Goal: Information Seeking & Learning: Learn about a topic

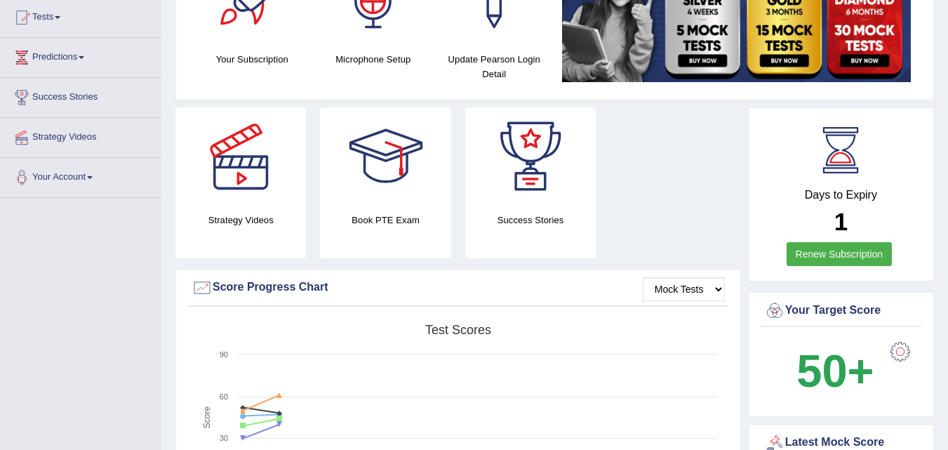
scroll to position [145, 0]
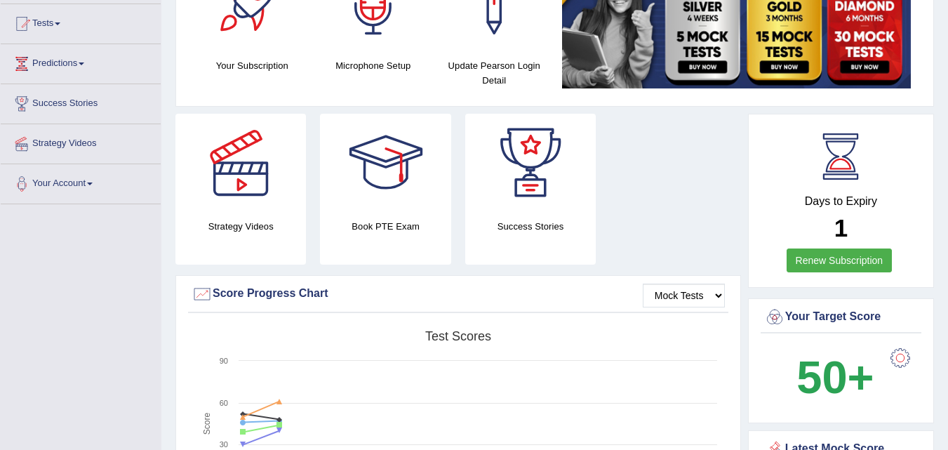
click at [800, 263] on link "Renew Subscription" at bounding box center [840, 261] width 106 height 24
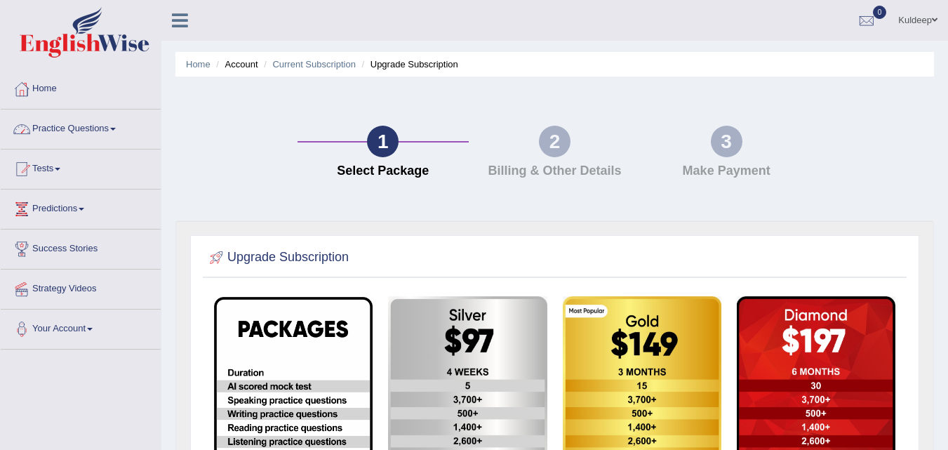
click at [116, 131] on link "Practice Questions" at bounding box center [81, 127] width 160 height 35
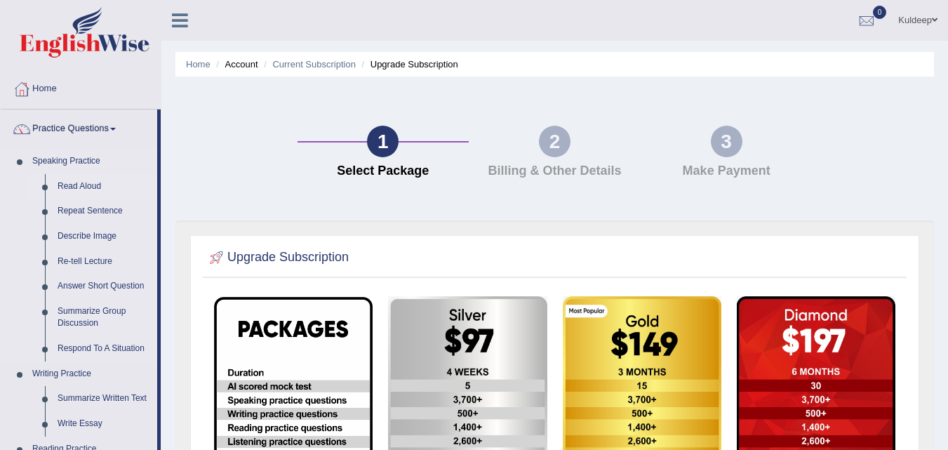
click at [91, 186] on link "Read Aloud" at bounding box center [104, 186] width 106 height 25
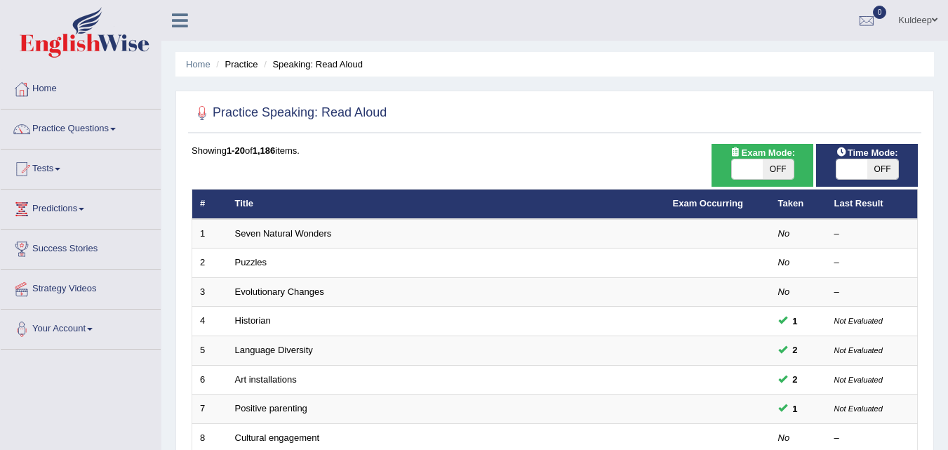
click at [740, 180] on div "ON OFF" at bounding box center [762, 169] width 63 height 21
click at [738, 174] on span at bounding box center [747, 169] width 31 height 20
checkbox input "true"
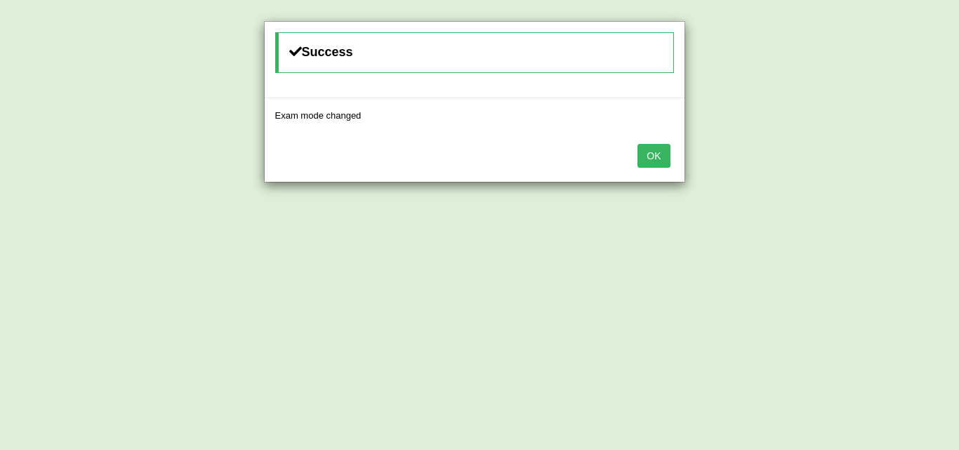
click at [661, 157] on button "OK" at bounding box center [653, 156] width 32 height 24
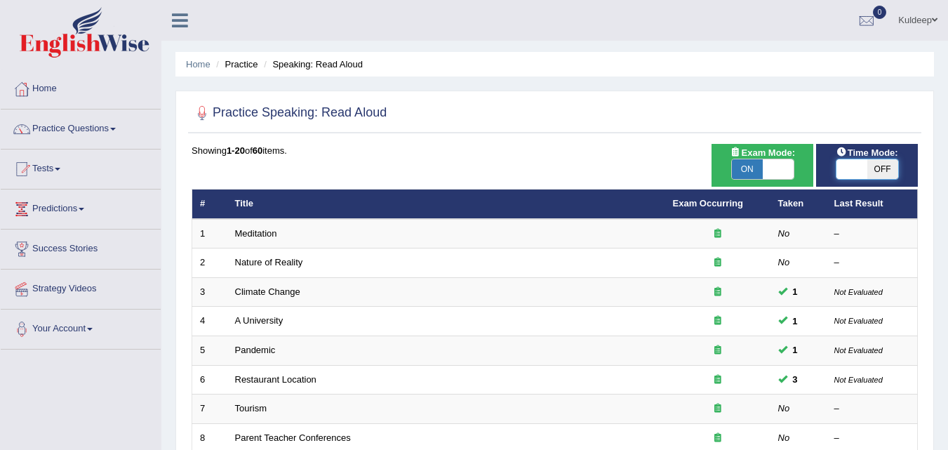
click at [845, 168] on span at bounding box center [852, 169] width 31 height 20
checkbox input "true"
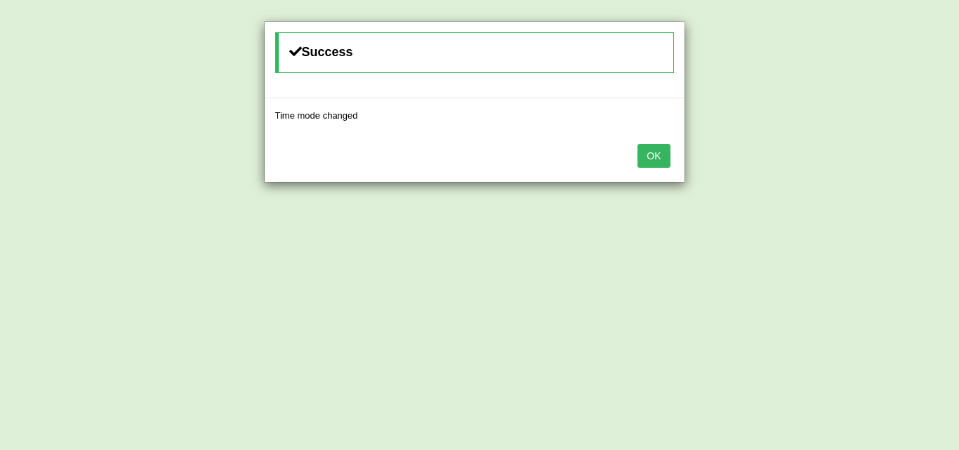
click at [647, 150] on button "OK" at bounding box center [653, 156] width 32 height 24
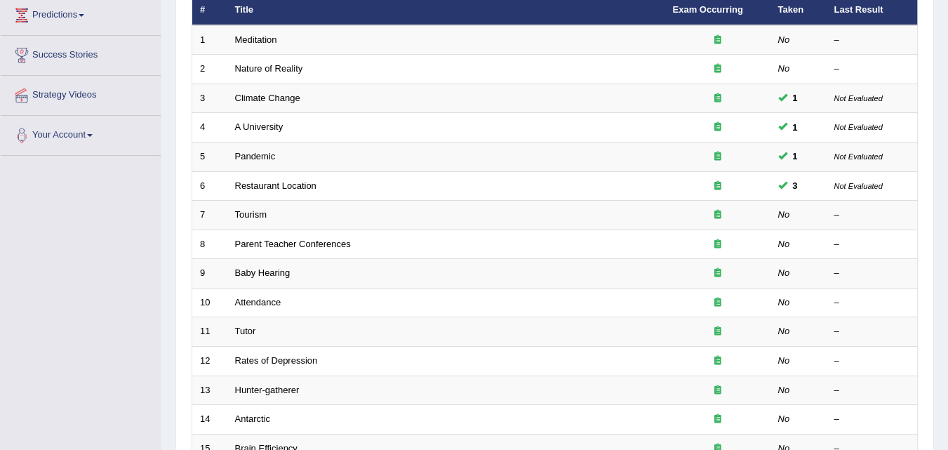
scroll to position [193, 0]
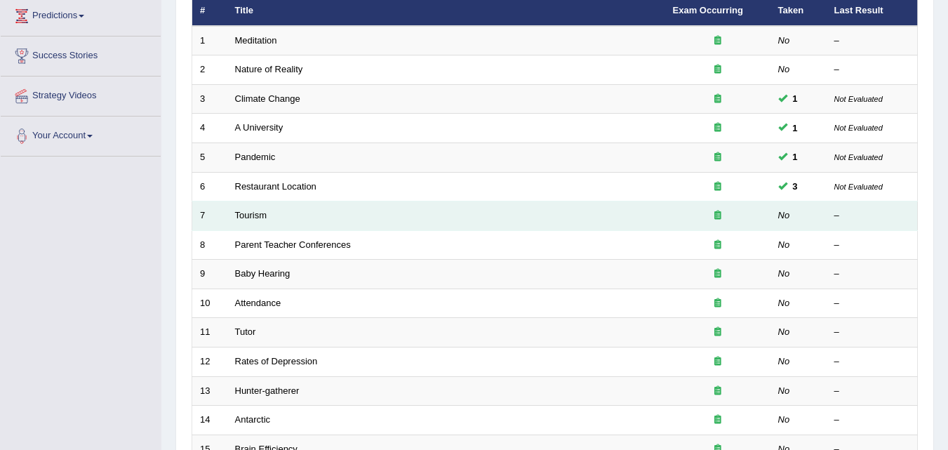
click at [271, 218] on td "Tourism" at bounding box center [446, 215] width 438 height 29
click at [249, 219] on link "Tourism" at bounding box center [251, 215] width 32 height 11
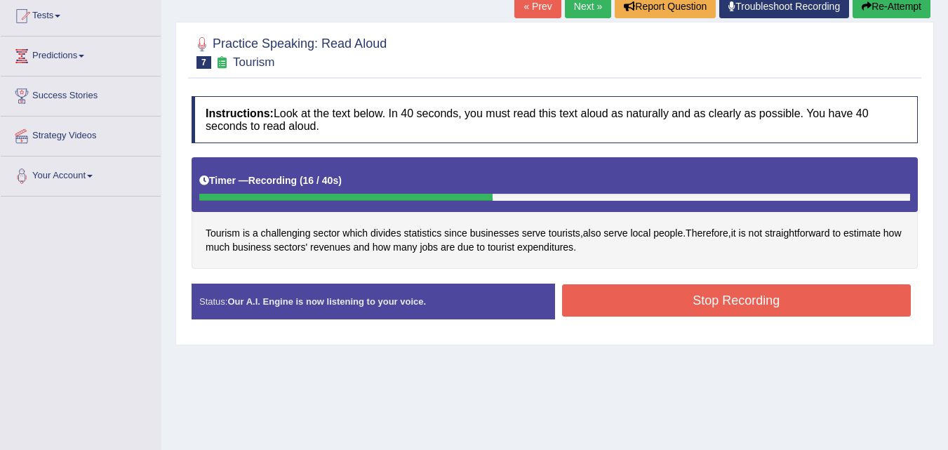
click at [727, 296] on button "Stop Recording" at bounding box center [737, 300] width 350 height 32
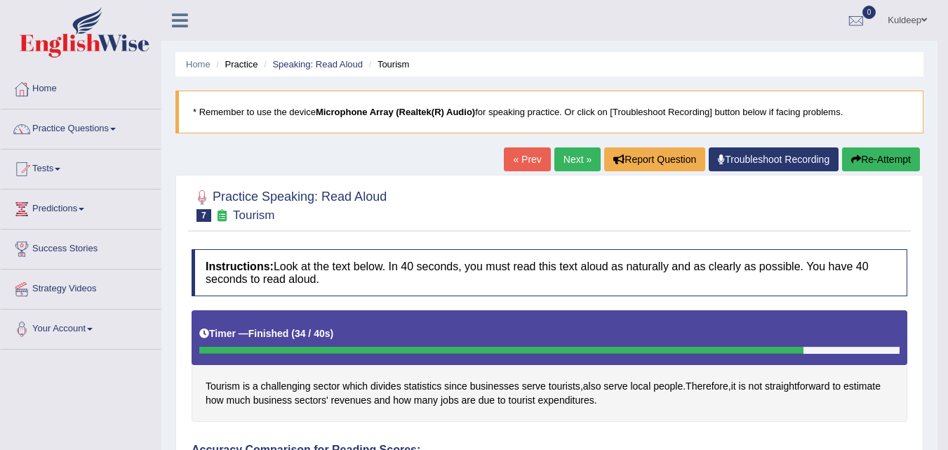
click at [884, 157] on button "Re-Attempt" at bounding box center [881, 159] width 78 height 24
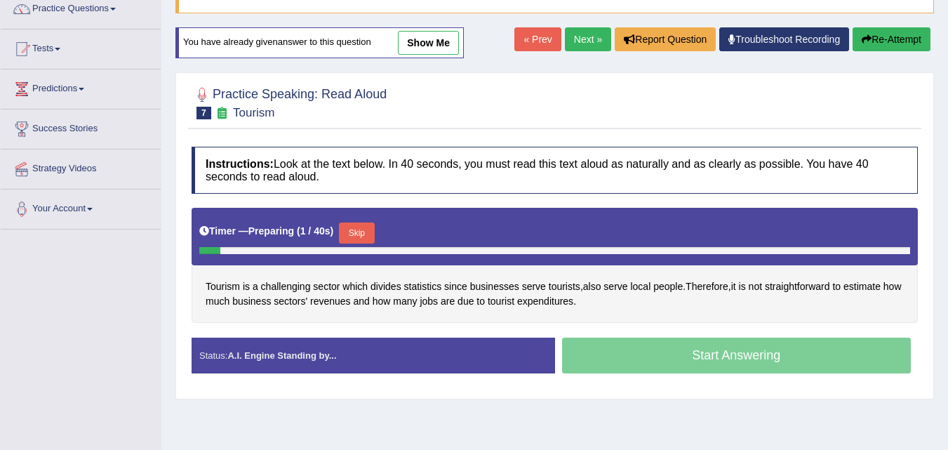
click at [359, 231] on button "Skip" at bounding box center [356, 233] width 35 height 21
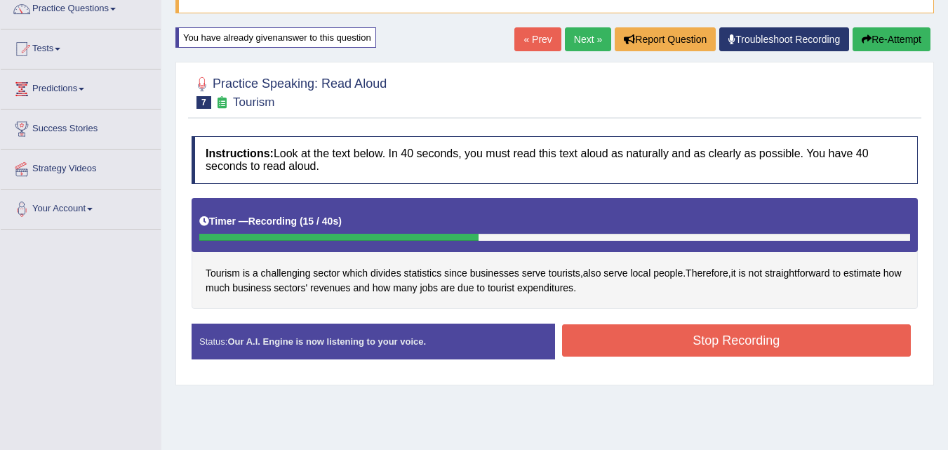
click at [680, 338] on button "Stop Recording" at bounding box center [737, 340] width 350 height 32
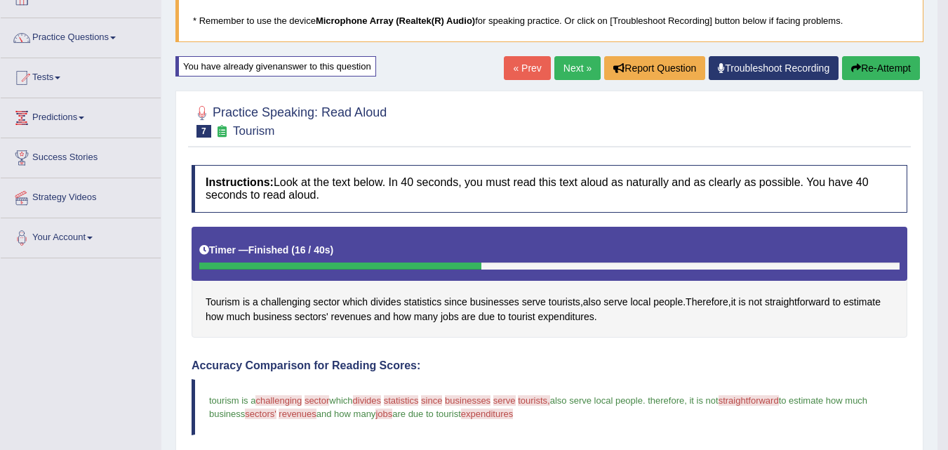
scroll to position [91, 0]
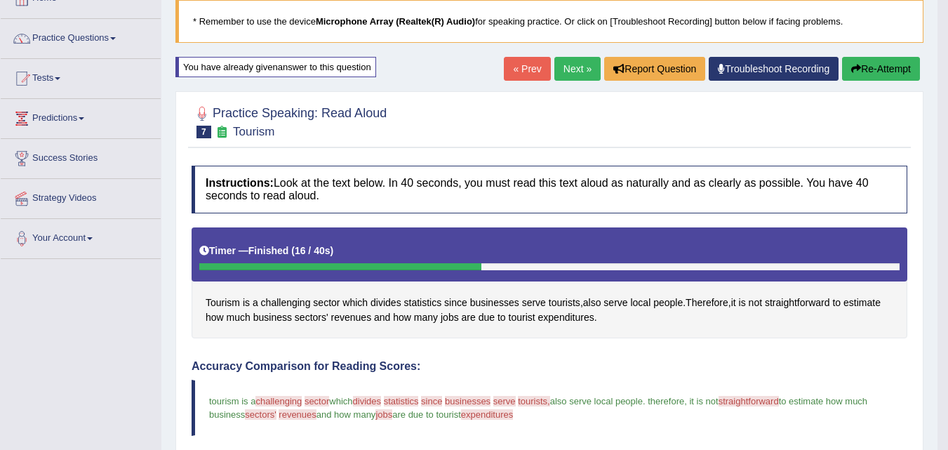
click at [570, 73] on link "Next »" at bounding box center [578, 69] width 46 height 24
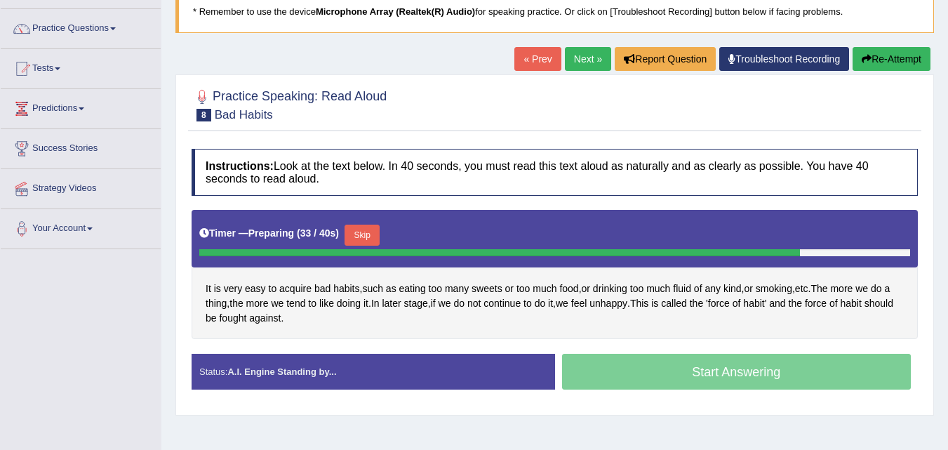
click at [367, 234] on button "Skip" at bounding box center [362, 235] width 35 height 21
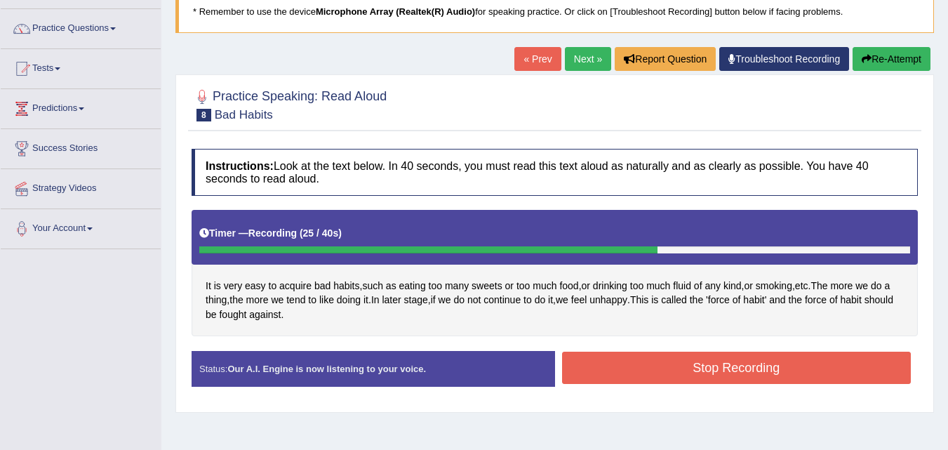
click at [669, 370] on button "Stop Recording" at bounding box center [737, 368] width 350 height 32
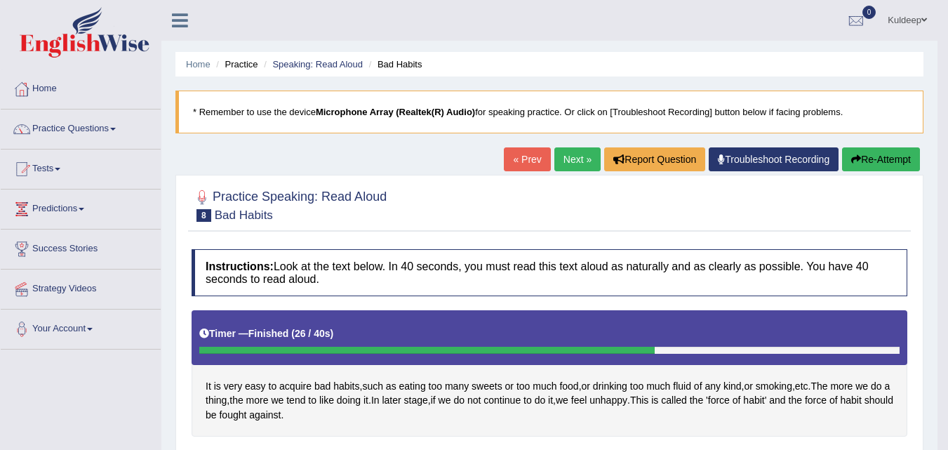
click at [559, 160] on link "Next »" at bounding box center [578, 159] width 46 height 24
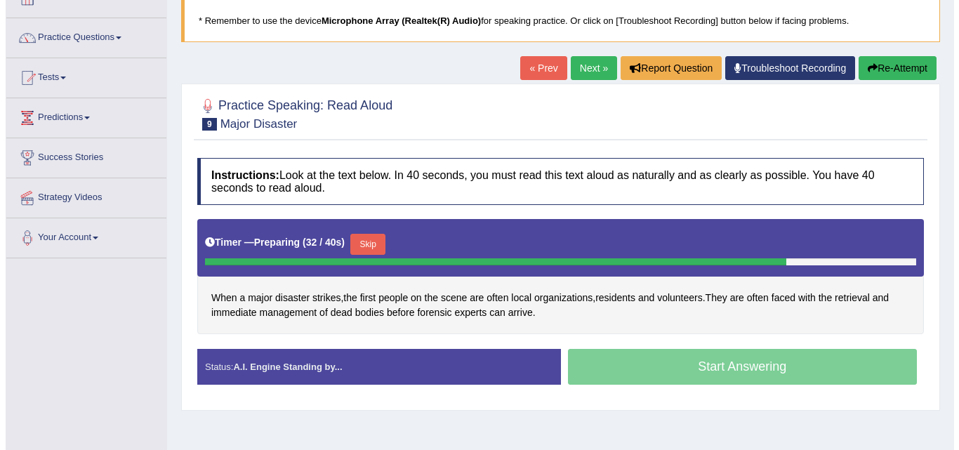
scroll to position [92, 0]
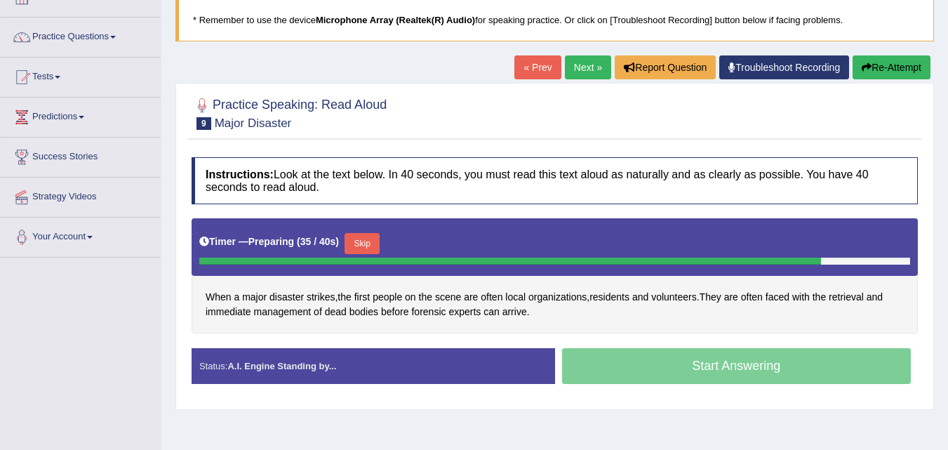
click at [374, 244] on button "Skip" at bounding box center [362, 243] width 35 height 21
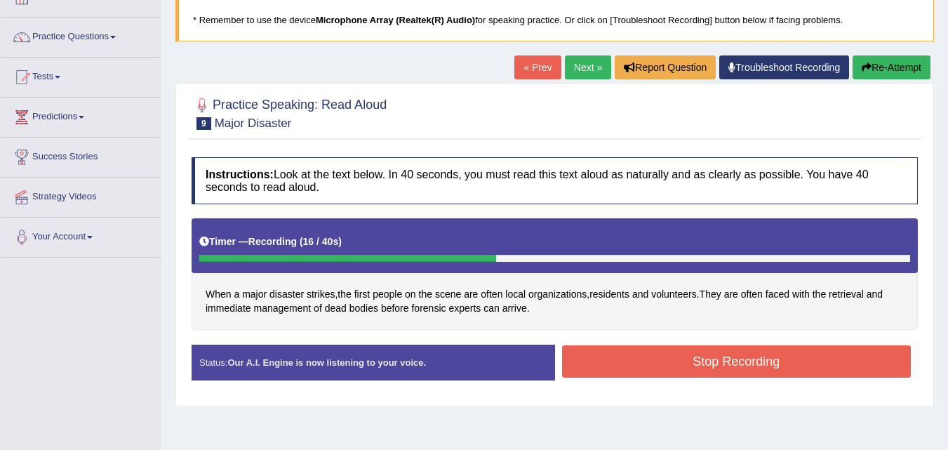
click at [633, 373] on button "Stop Recording" at bounding box center [737, 361] width 350 height 32
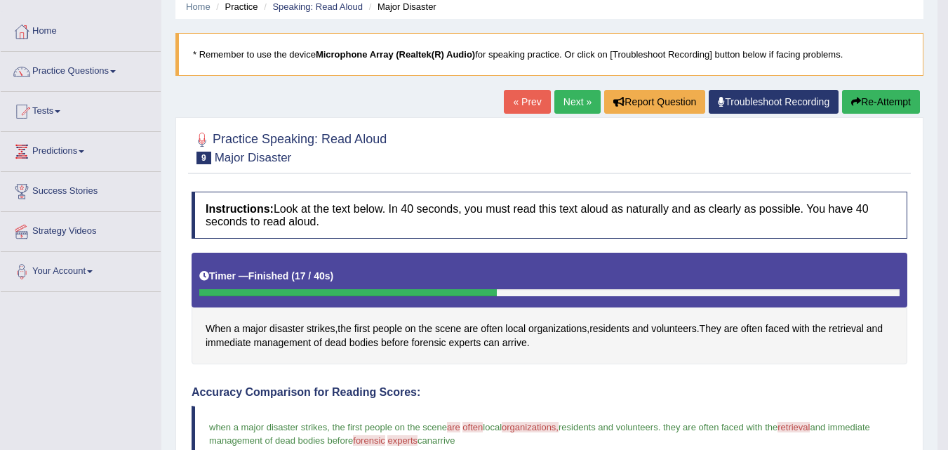
scroll to position [55, 0]
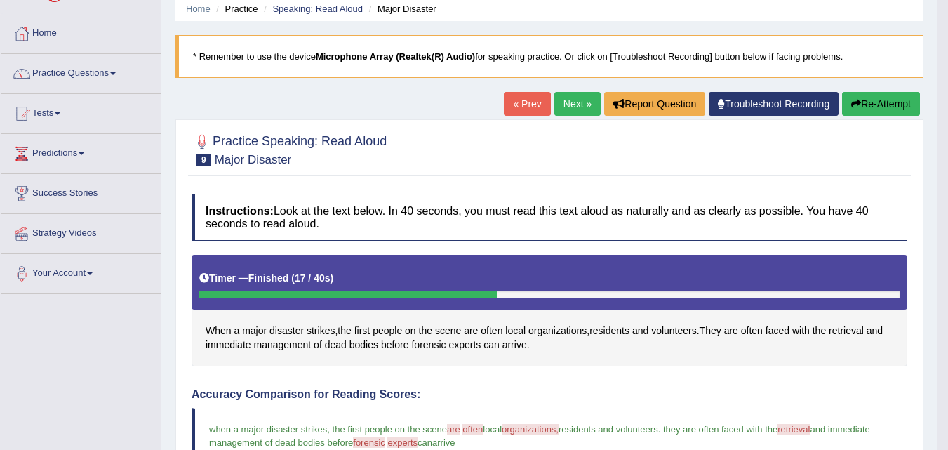
click at [573, 100] on link "Next »" at bounding box center [578, 104] width 46 height 24
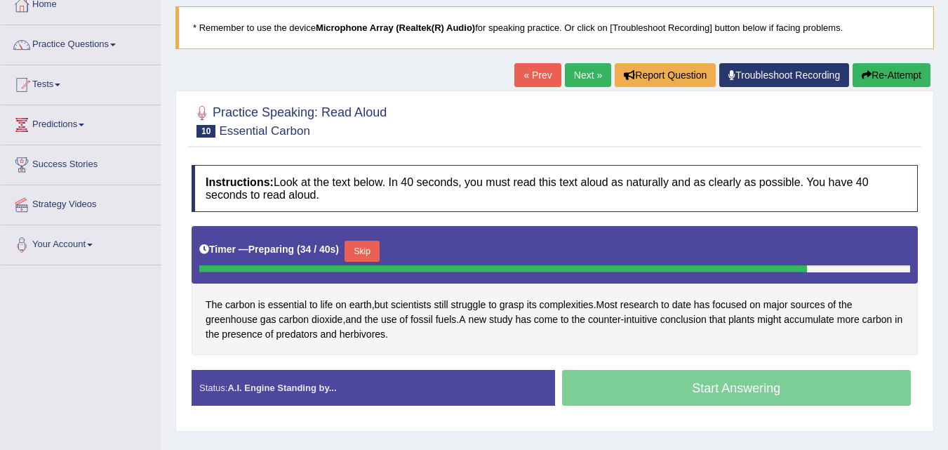
scroll to position [85, 0]
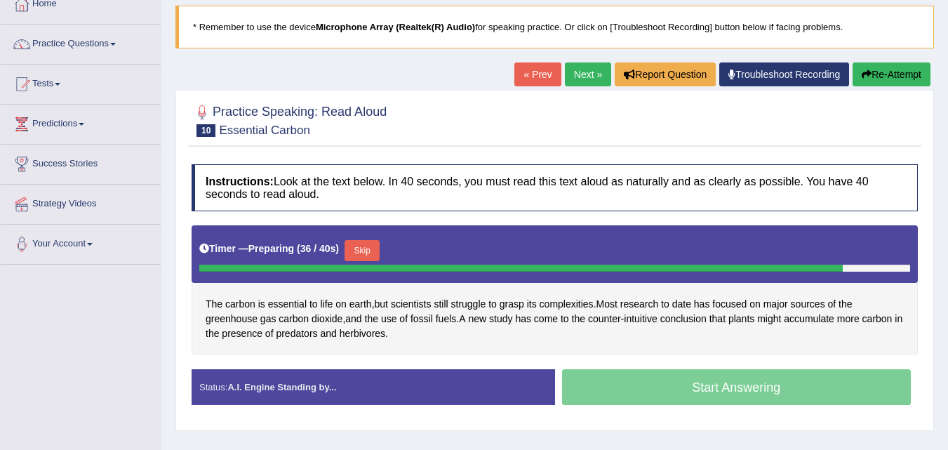
click at [374, 247] on button "Skip" at bounding box center [362, 250] width 35 height 21
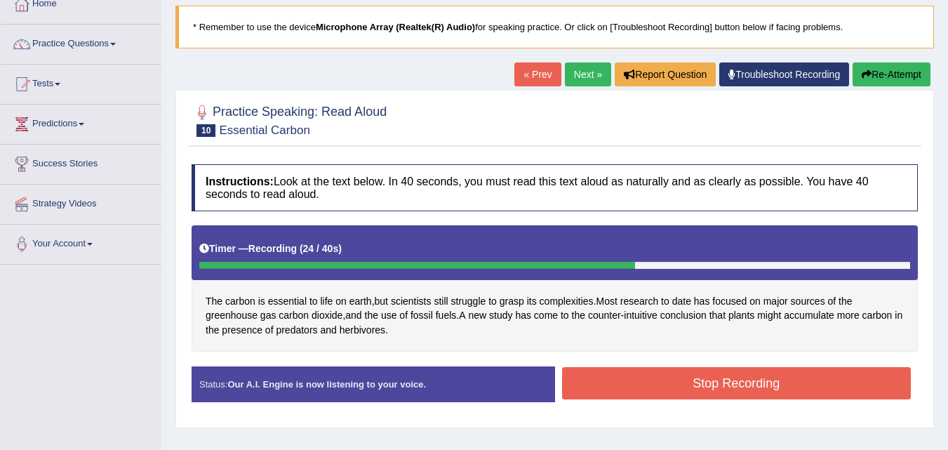
click at [630, 396] on button "Stop Recording" at bounding box center [737, 383] width 350 height 32
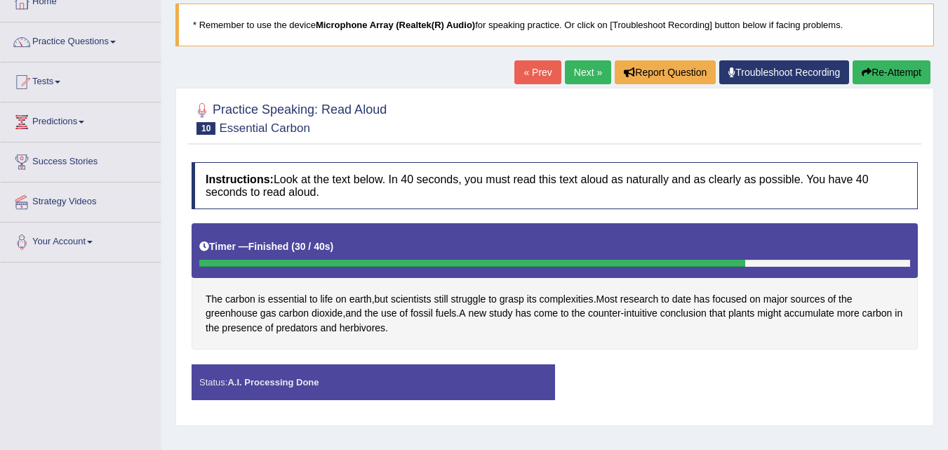
scroll to position [88, 0]
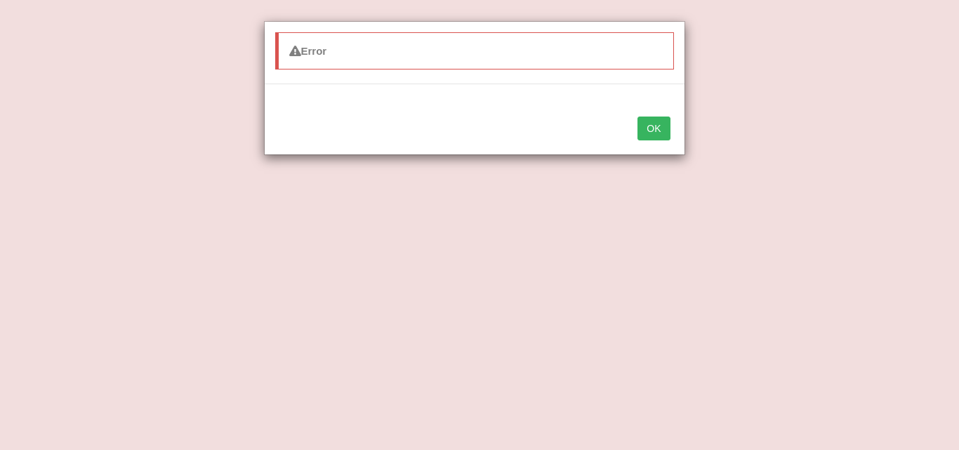
click at [654, 134] on button "OK" at bounding box center [653, 129] width 32 height 24
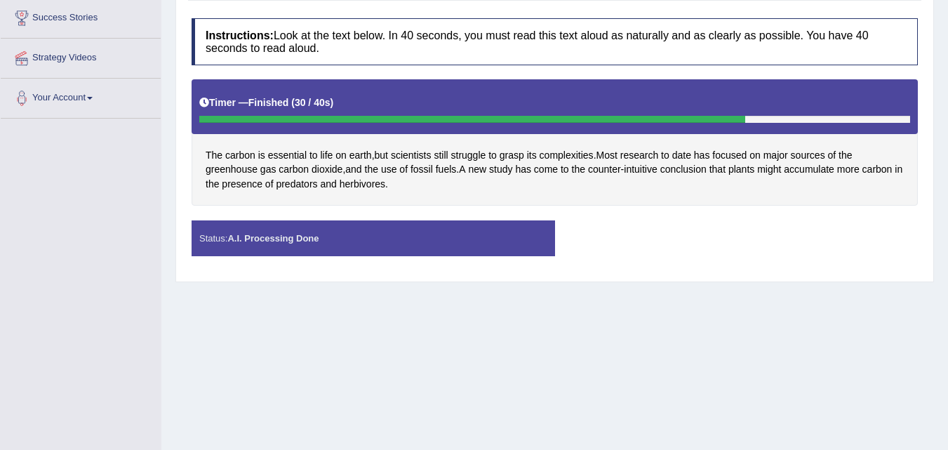
scroll to position [232, 0]
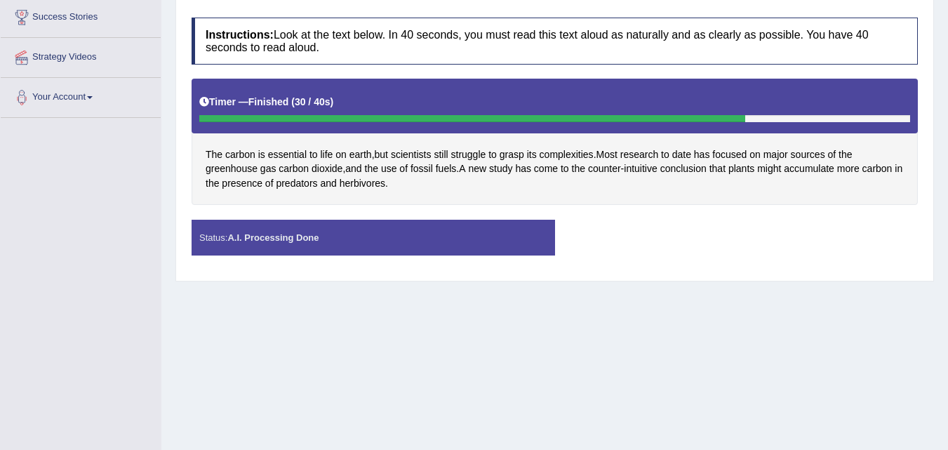
click at [314, 244] on div "Status: A.I. Processing Done" at bounding box center [374, 238] width 364 height 36
click at [307, 240] on strong "A.I. Processing Done" at bounding box center [272, 237] width 91 height 11
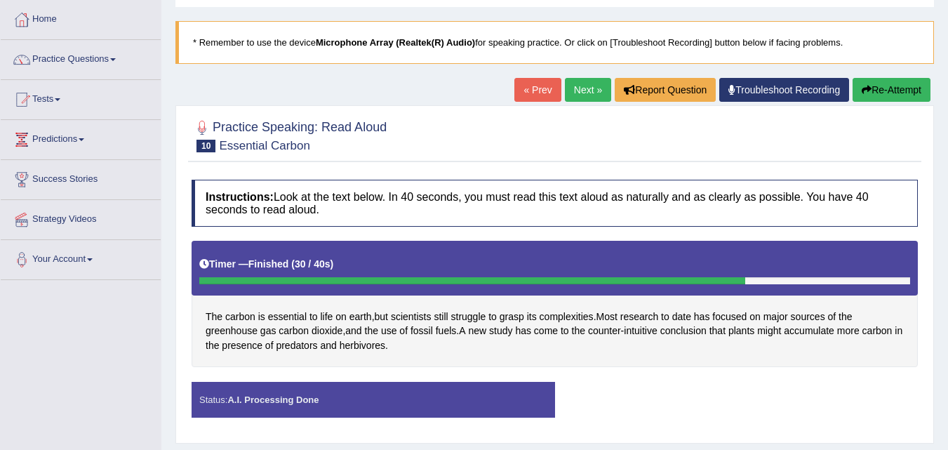
scroll to position [69, 0]
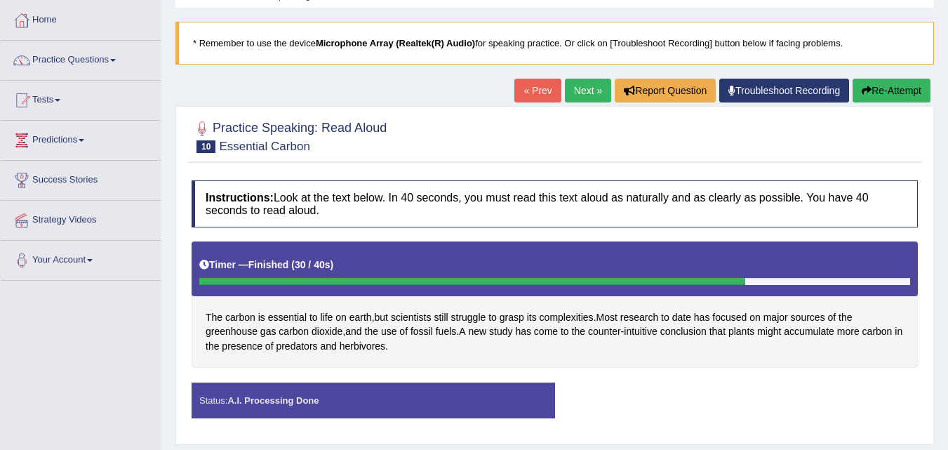
click at [528, 91] on link "« Prev" at bounding box center [538, 91] width 46 height 24
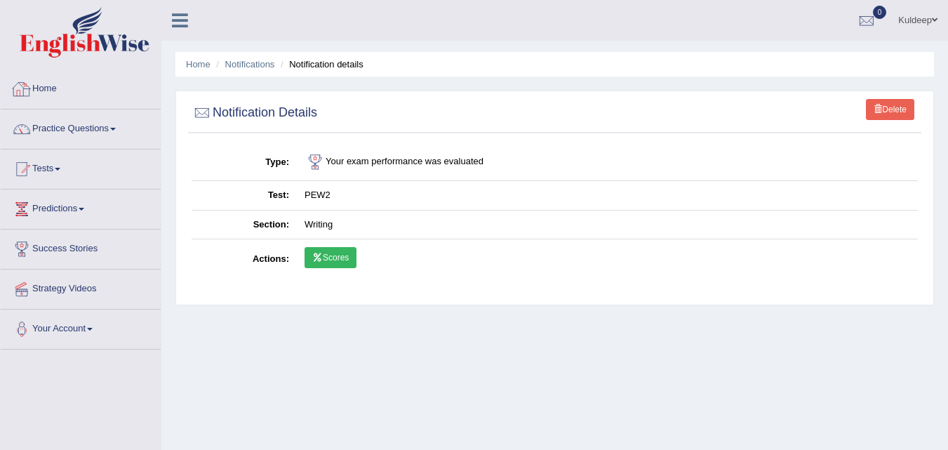
click at [57, 88] on link "Home" at bounding box center [81, 86] width 160 height 35
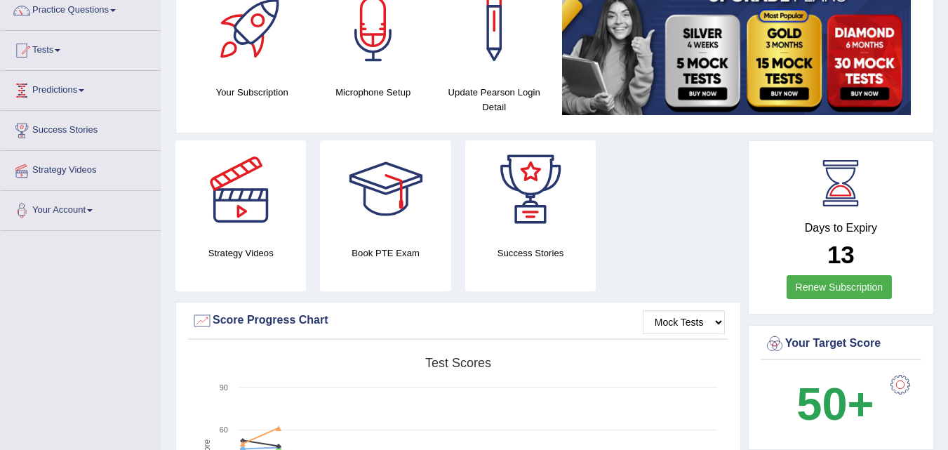
scroll to position [58, 0]
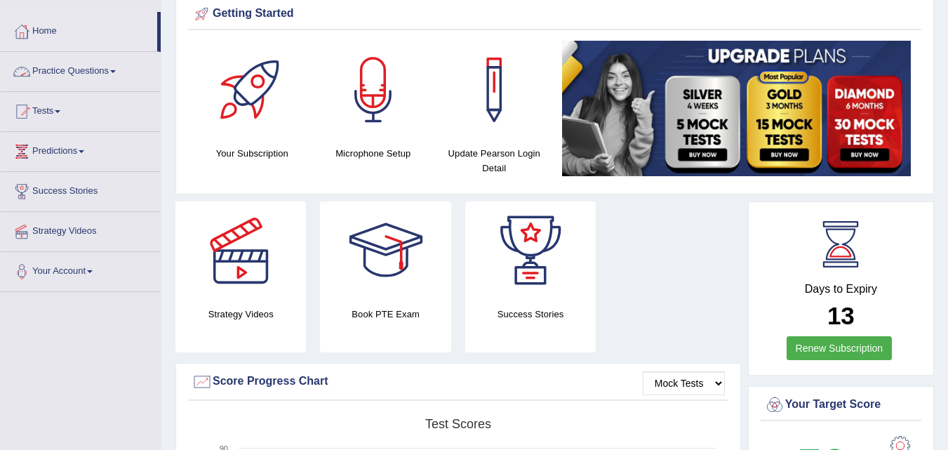
click at [93, 69] on link "Practice Questions" at bounding box center [81, 69] width 160 height 35
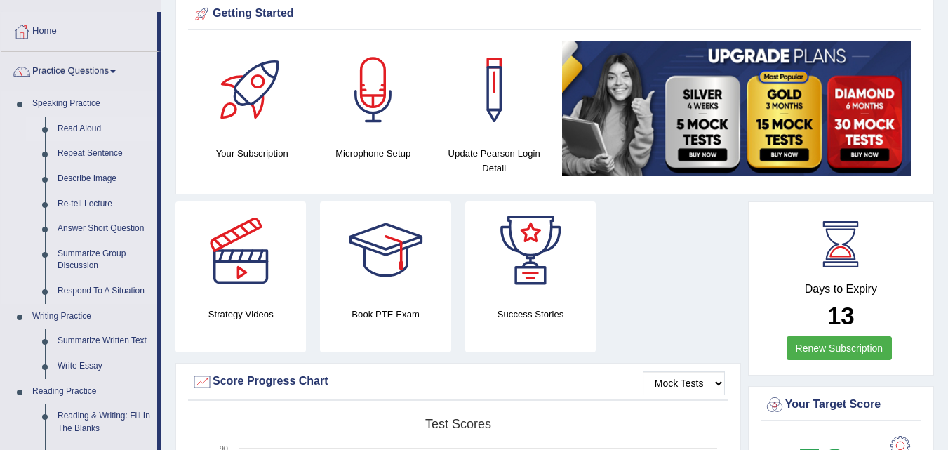
click at [92, 127] on link "Read Aloud" at bounding box center [104, 129] width 106 height 25
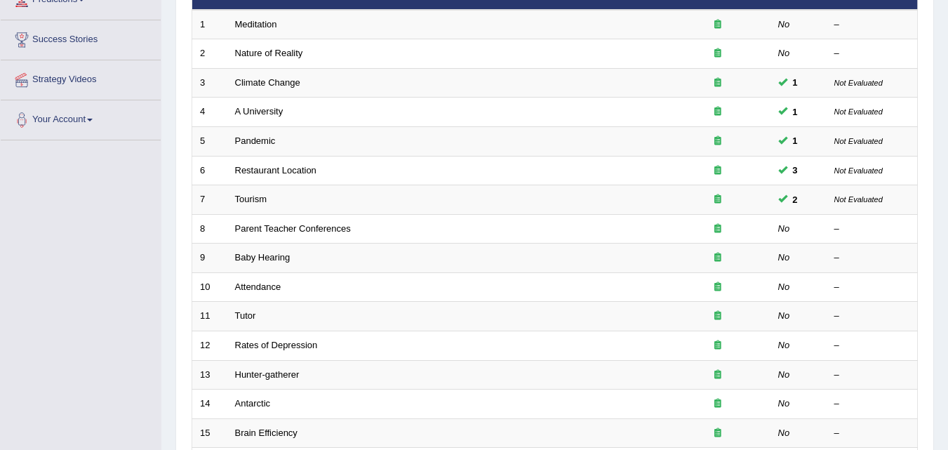
scroll to position [216, 0]
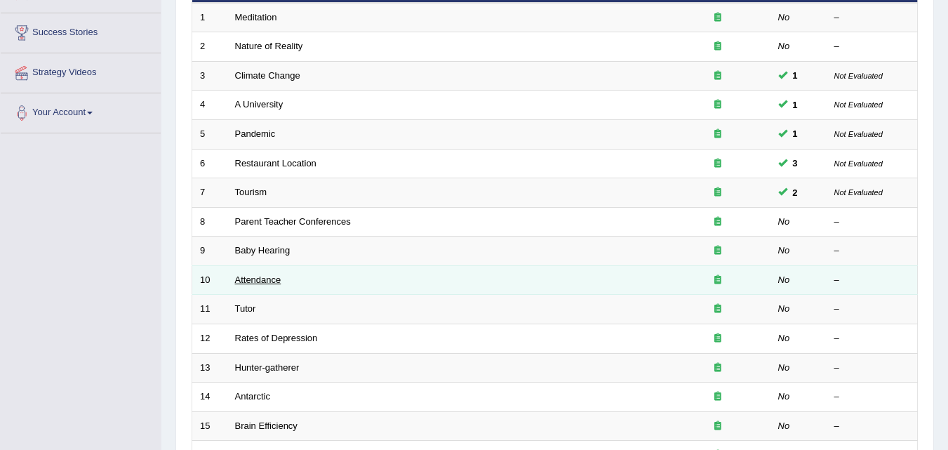
click at [260, 282] on link "Attendance" at bounding box center [258, 279] width 46 height 11
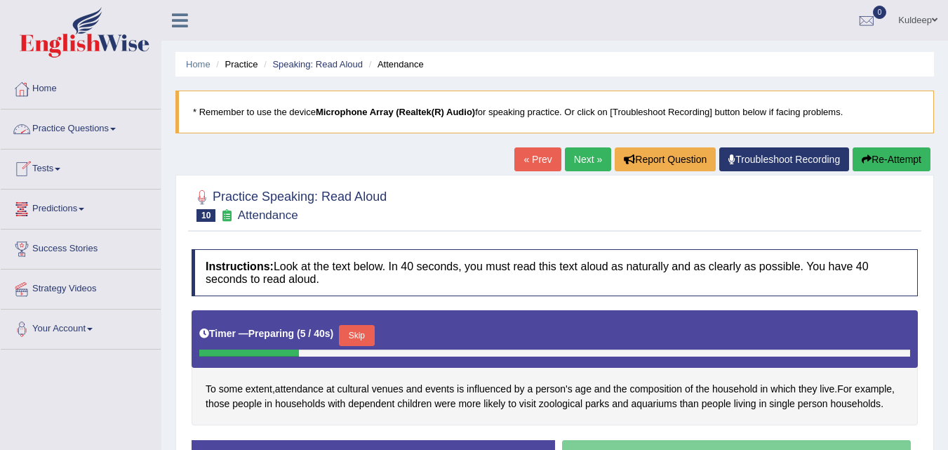
click at [116, 128] on span at bounding box center [113, 129] width 6 height 3
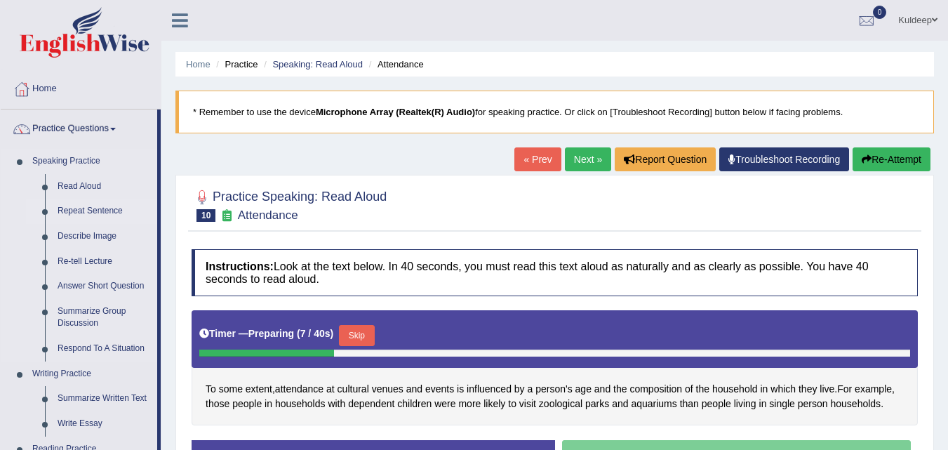
click at [107, 208] on link "Repeat Sentence" at bounding box center [104, 211] width 106 height 25
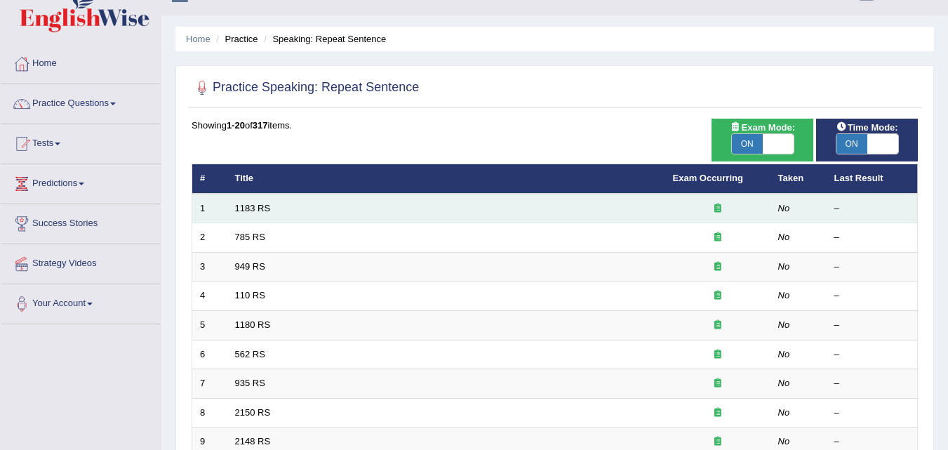
scroll to position [24, 0]
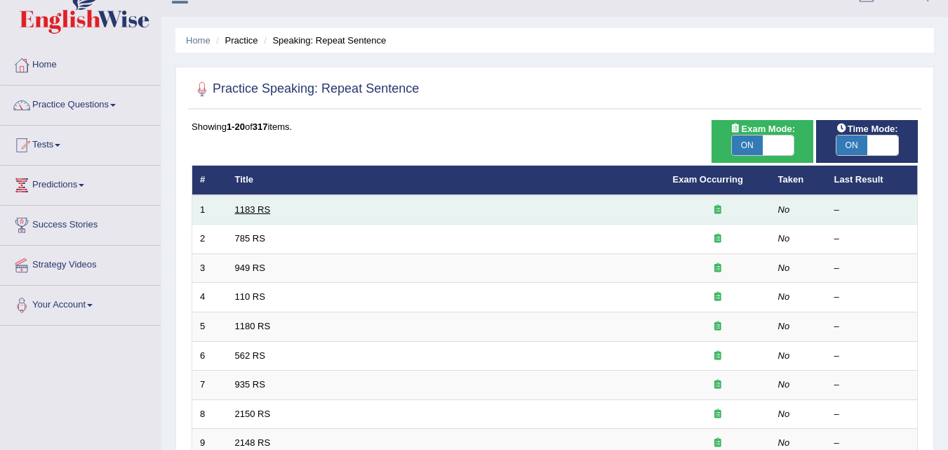
click at [253, 208] on link "1183 RS" at bounding box center [253, 209] width 36 height 11
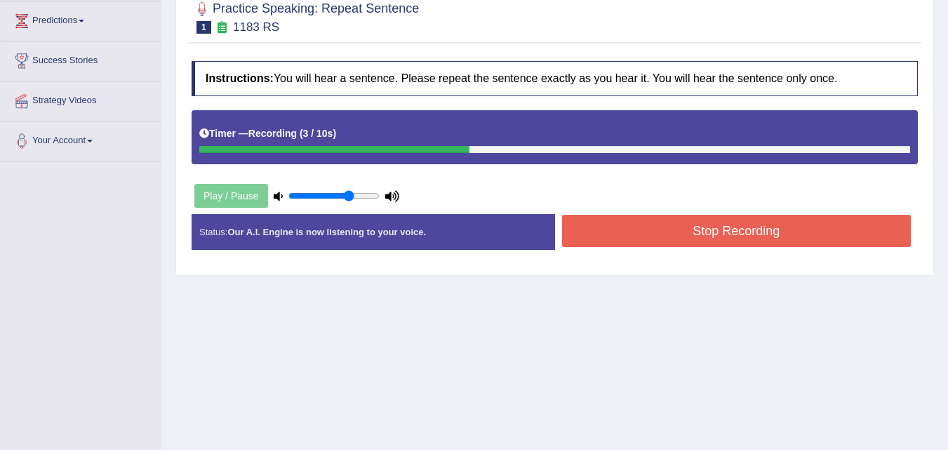
click at [647, 234] on button "Stop Recording" at bounding box center [737, 231] width 350 height 32
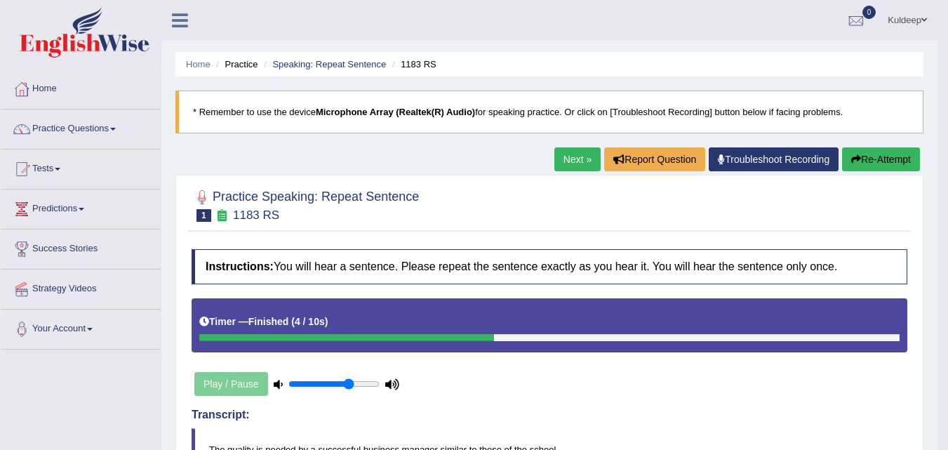
click at [573, 156] on link "Next »" at bounding box center [578, 159] width 46 height 24
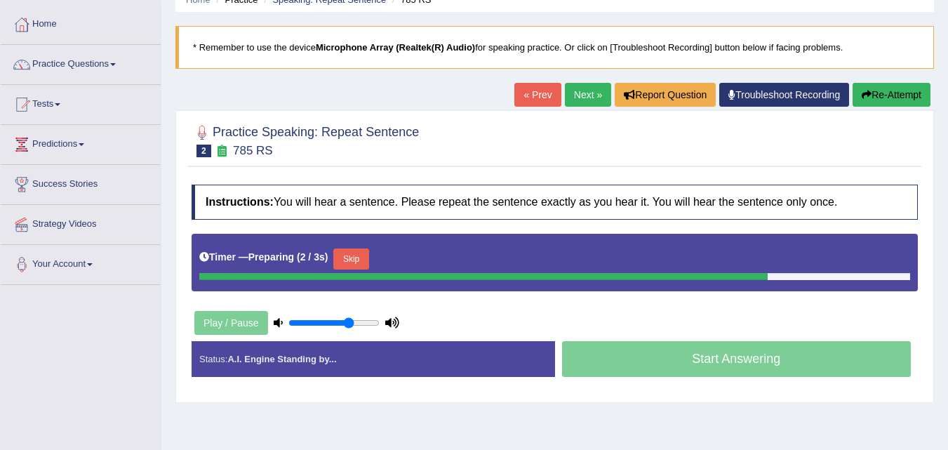
click at [355, 259] on button "Skip" at bounding box center [350, 259] width 35 height 21
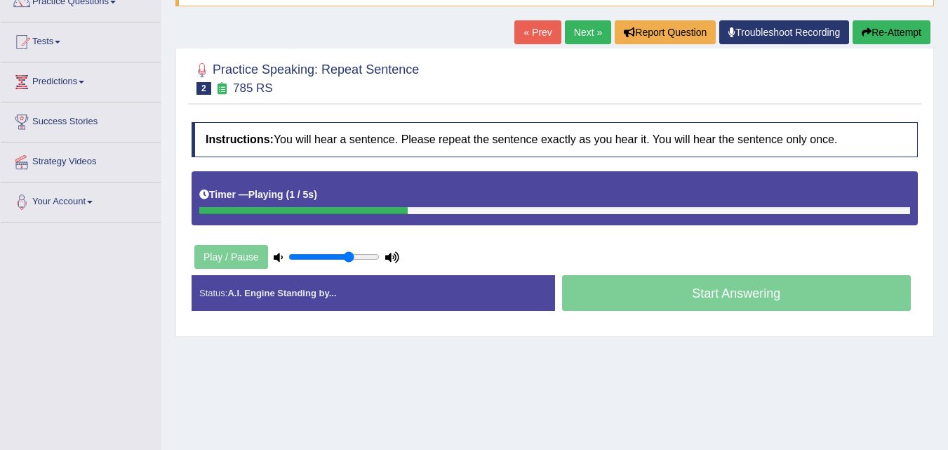
scroll to position [131, 0]
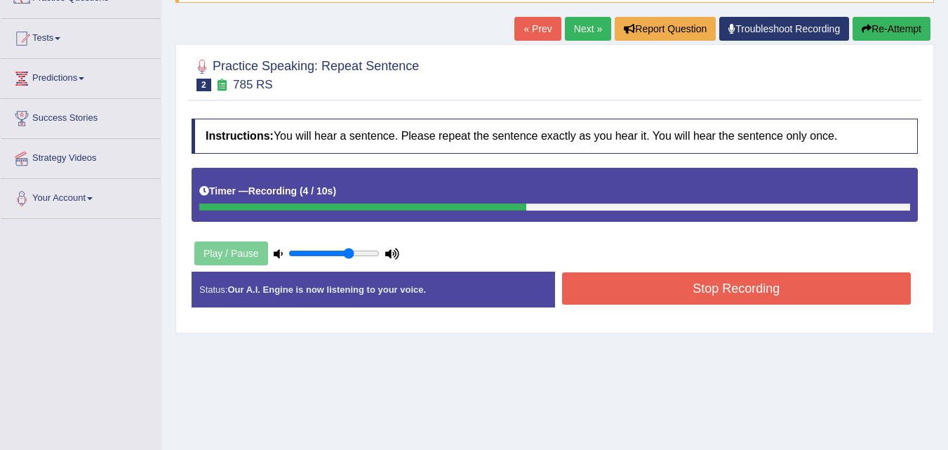
click at [649, 290] on button "Stop Recording" at bounding box center [737, 288] width 350 height 32
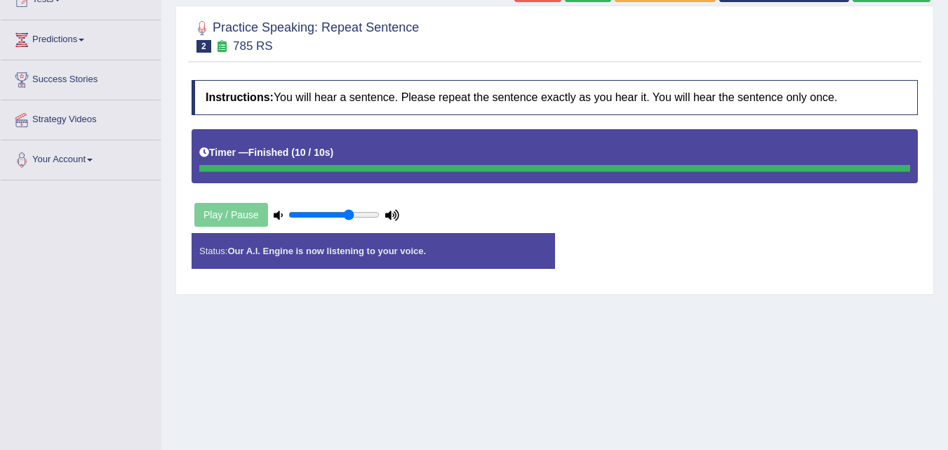
scroll to position [170, 0]
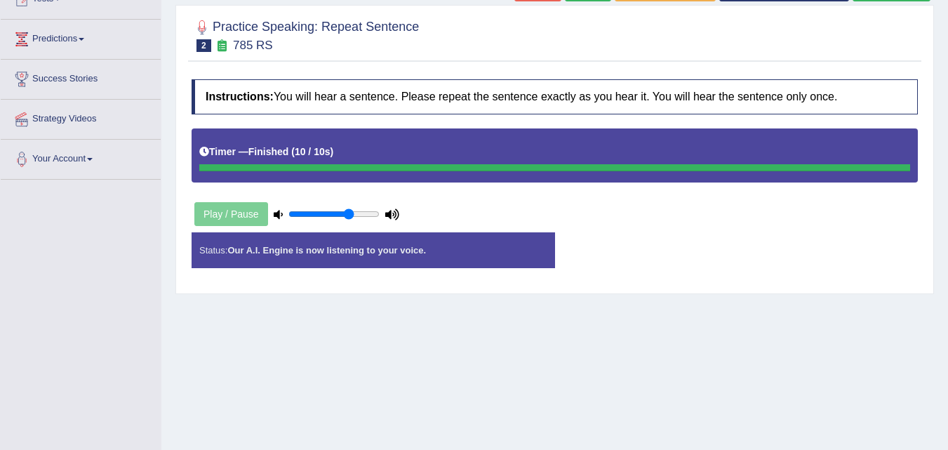
click at [208, 215] on div "Play / Pause" at bounding box center [297, 214] width 211 height 35
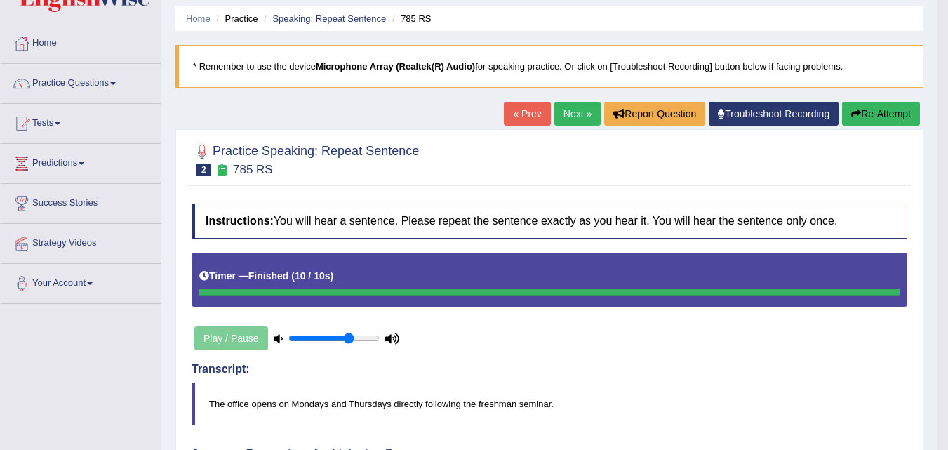
scroll to position [43, 0]
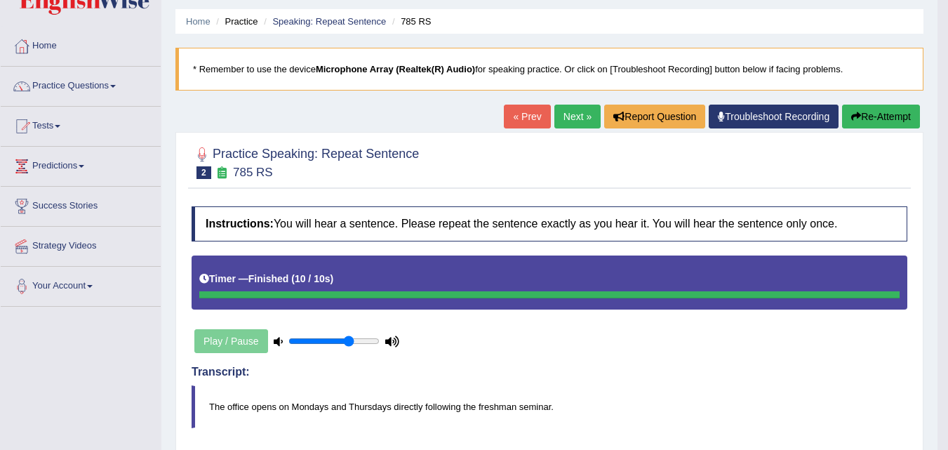
click at [870, 121] on button "Re-Attempt" at bounding box center [881, 117] width 78 height 24
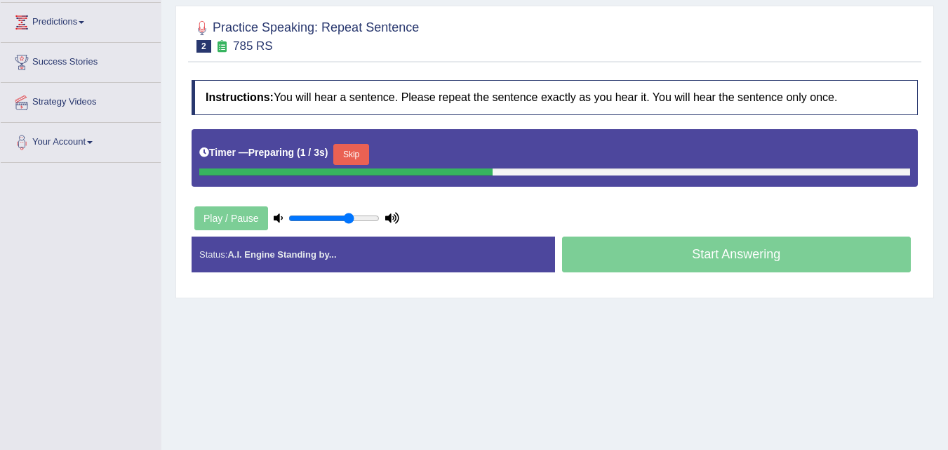
scroll to position [199, 0]
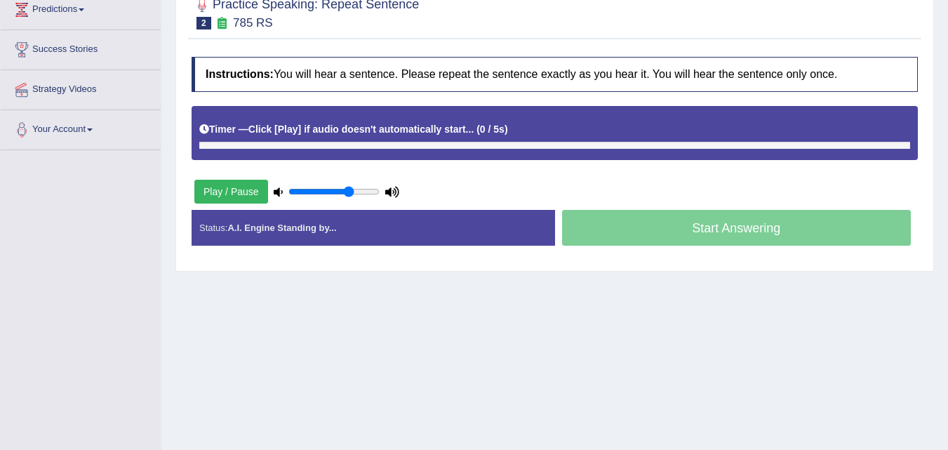
click at [353, 138] on div "Timer — Click [Play] if audio doesn't automatically start... ( 0 / 5s ) Skip" at bounding box center [554, 129] width 711 height 25
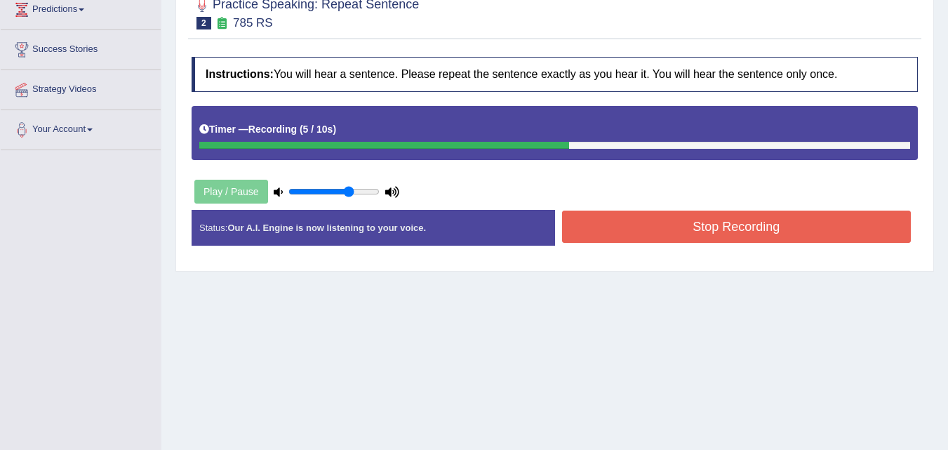
click at [713, 221] on button "Stop Recording" at bounding box center [737, 227] width 350 height 32
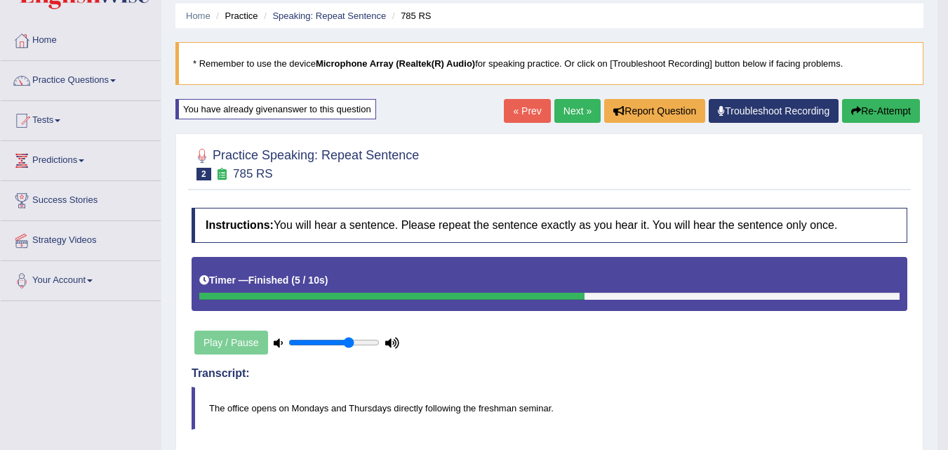
scroll to position [0, 0]
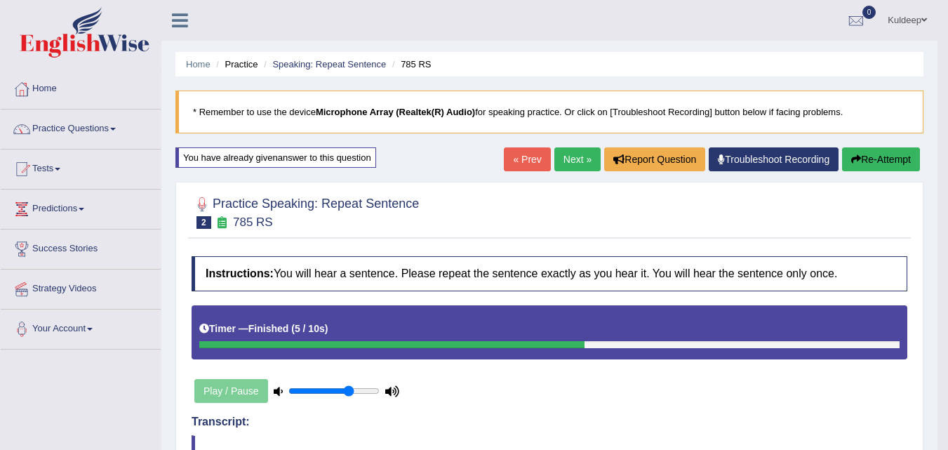
click at [566, 154] on link "Next »" at bounding box center [578, 159] width 46 height 24
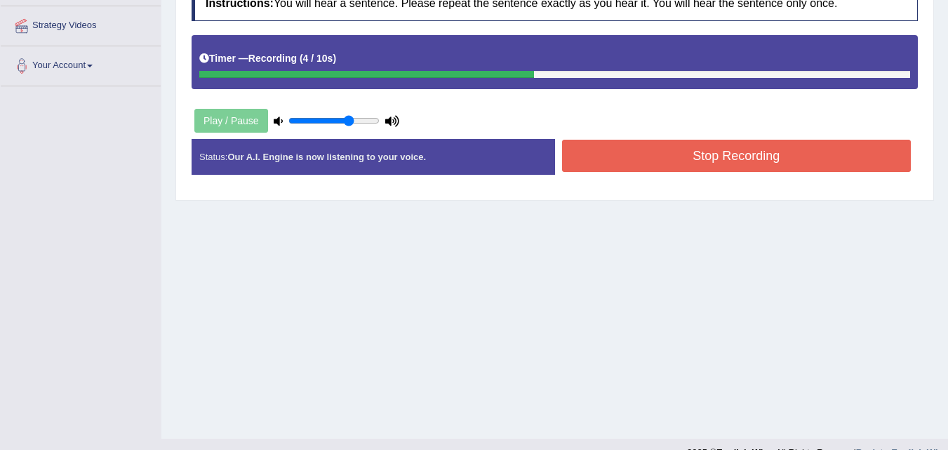
click at [670, 147] on button "Stop Recording" at bounding box center [737, 156] width 350 height 32
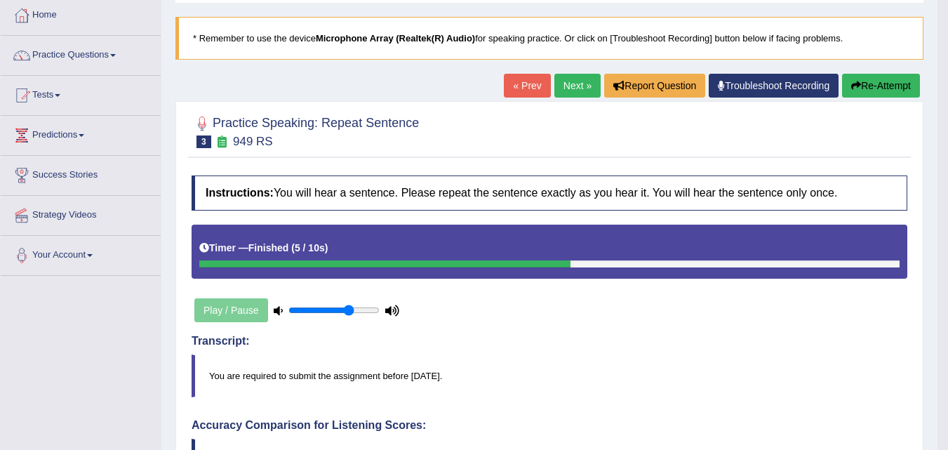
scroll to position [73, 0]
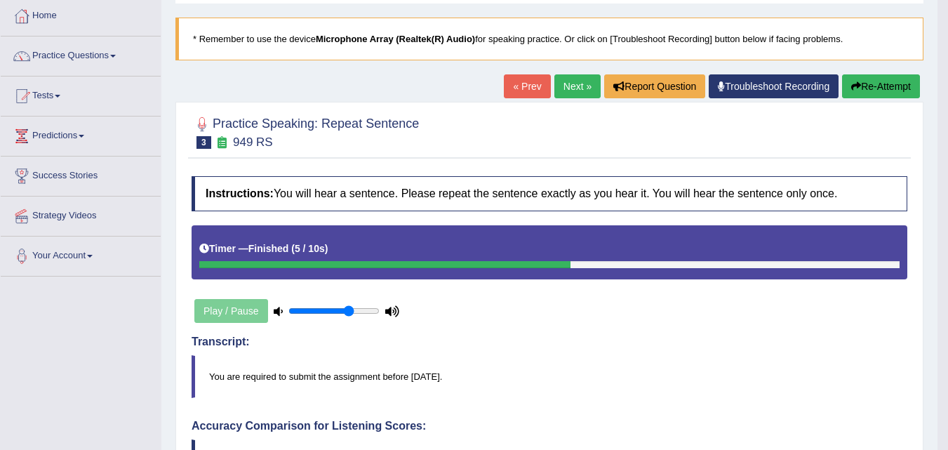
click at [574, 93] on link "Next »" at bounding box center [578, 86] width 46 height 24
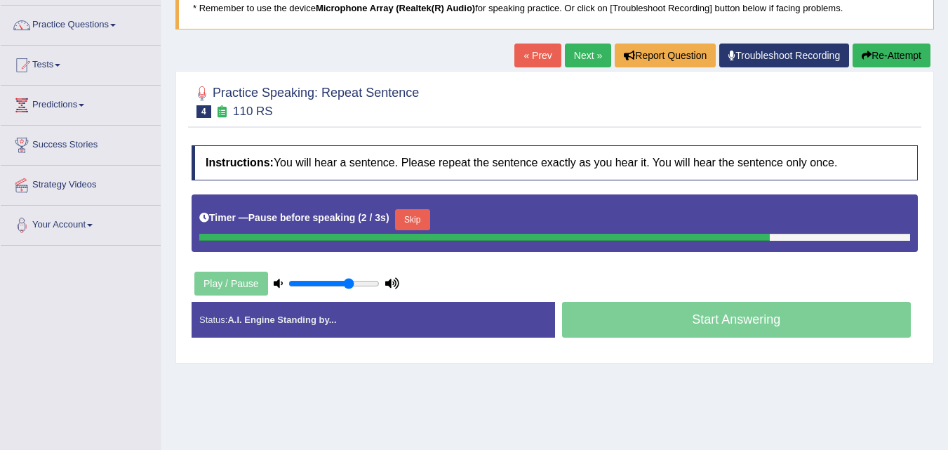
click at [425, 217] on button "Skip" at bounding box center [412, 219] width 35 height 21
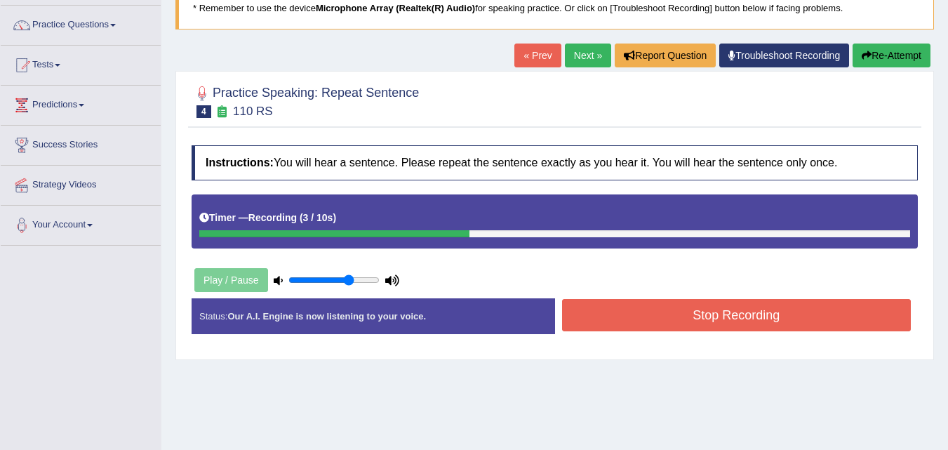
click at [662, 318] on button "Stop Recording" at bounding box center [737, 315] width 350 height 32
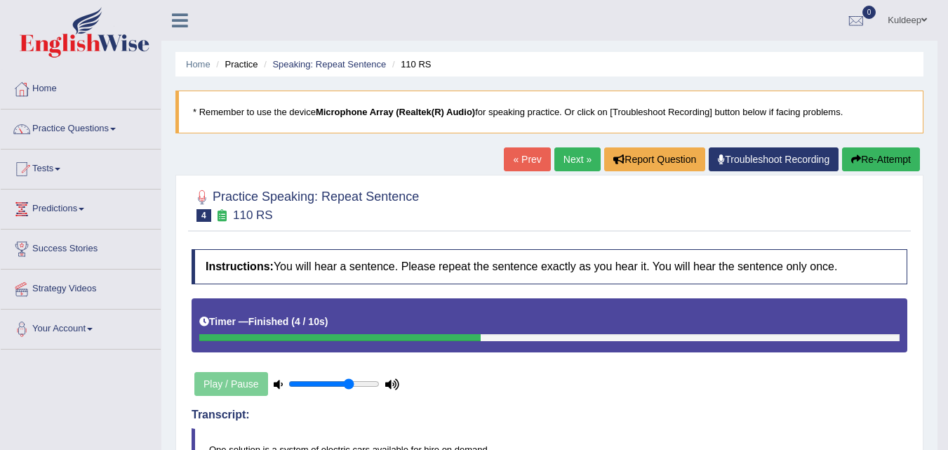
click at [570, 159] on link "Next »" at bounding box center [578, 159] width 46 height 24
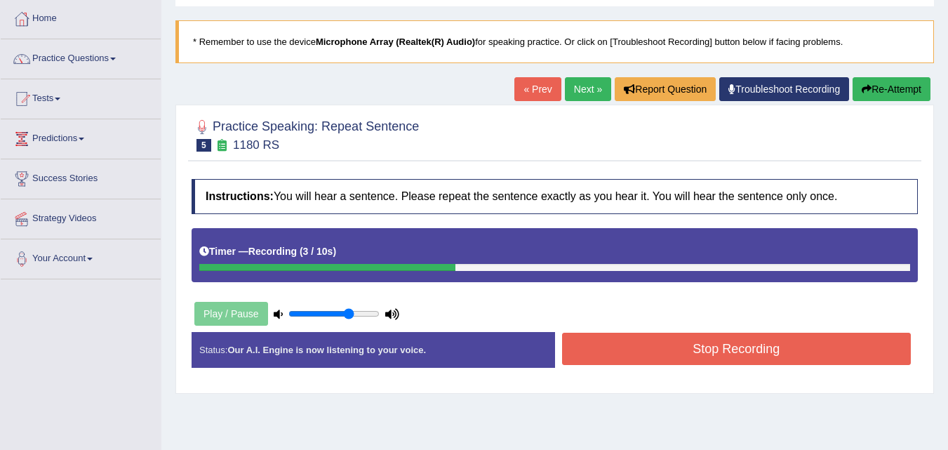
click at [713, 359] on button "Stop Recording" at bounding box center [737, 349] width 350 height 32
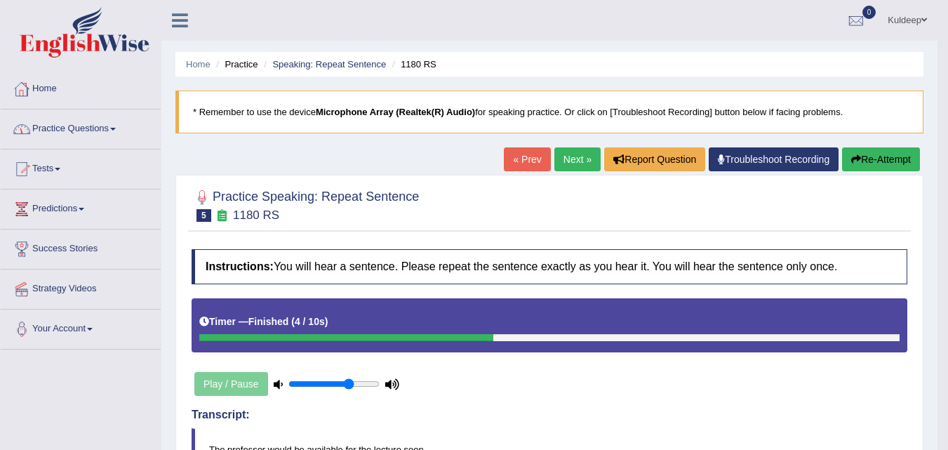
click at [114, 128] on link "Practice Questions" at bounding box center [81, 127] width 160 height 35
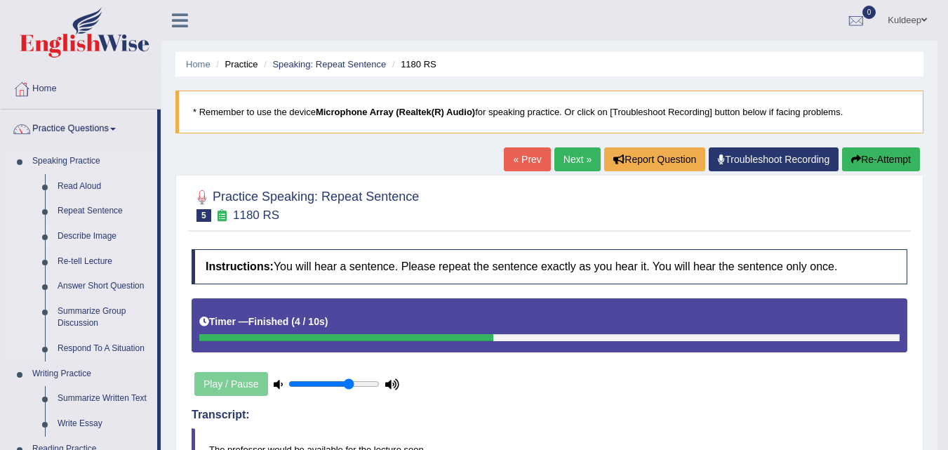
click at [104, 235] on link "Describe Image" at bounding box center [104, 236] width 106 height 25
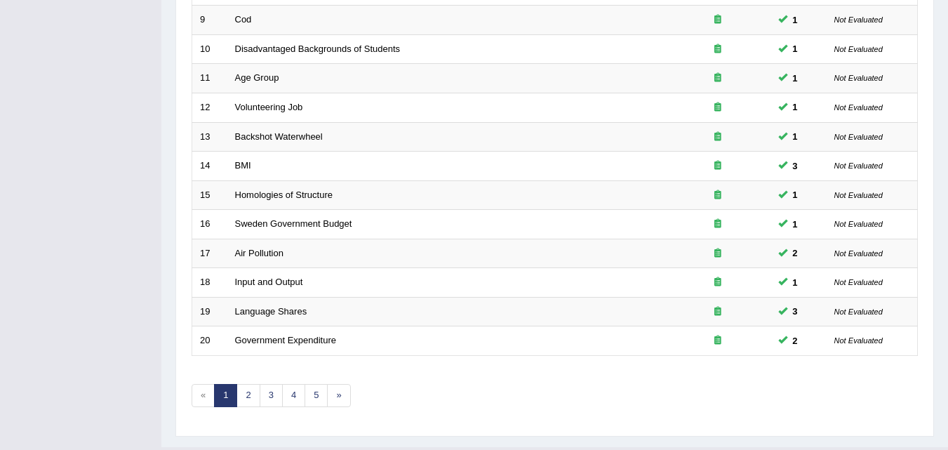
scroll to position [479, 0]
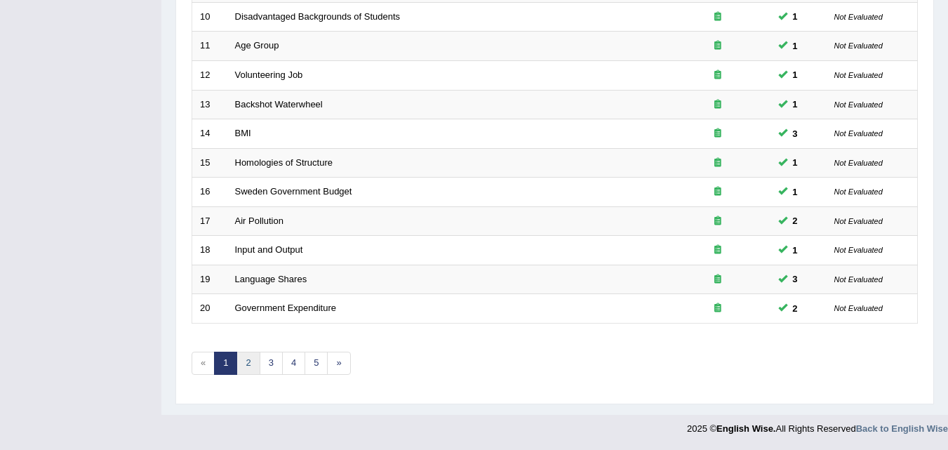
click at [253, 364] on link "2" at bounding box center [248, 363] width 23 height 23
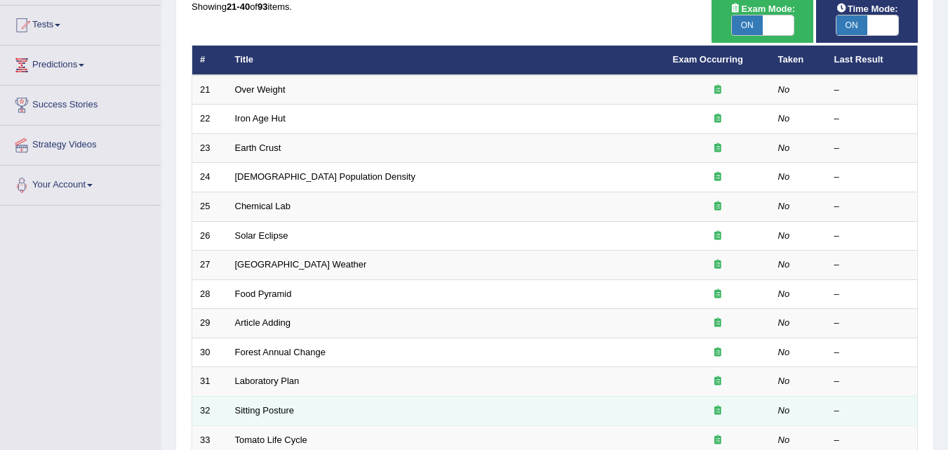
scroll to position [145, 0]
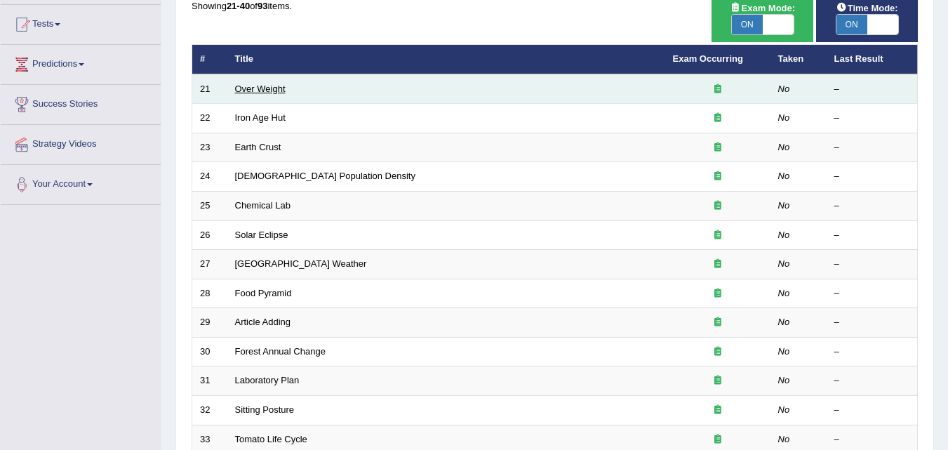
click at [278, 86] on link "Over Weight" at bounding box center [260, 89] width 51 height 11
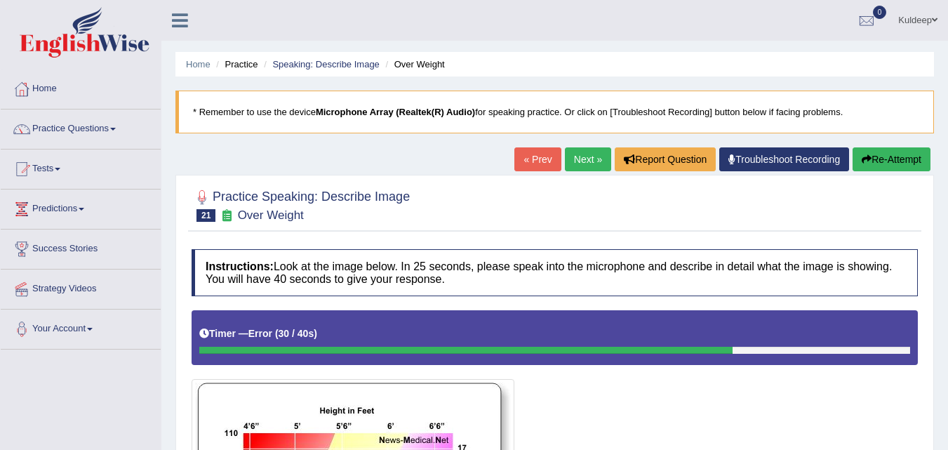
click at [879, 165] on button "Re-Attempt" at bounding box center [892, 159] width 78 height 24
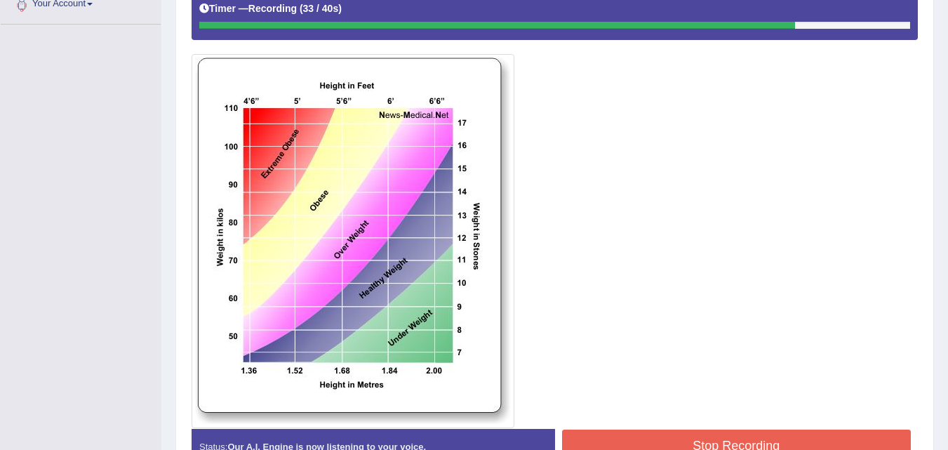
scroll to position [411, 0]
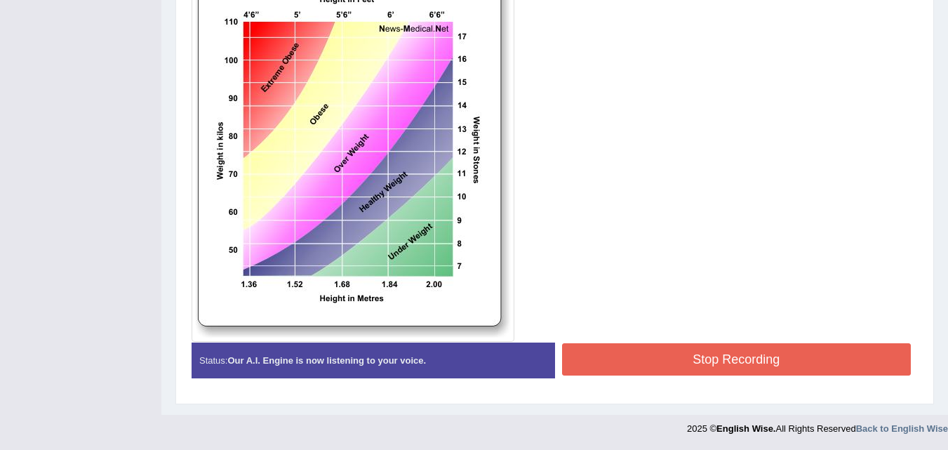
click at [756, 366] on button "Stop Recording" at bounding box center [737, 359] width 350 height 32
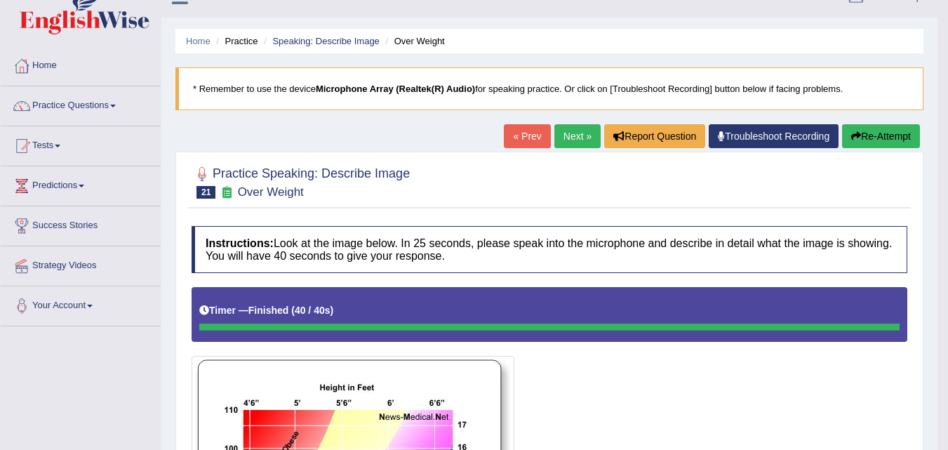
scroll to position [22, 0]
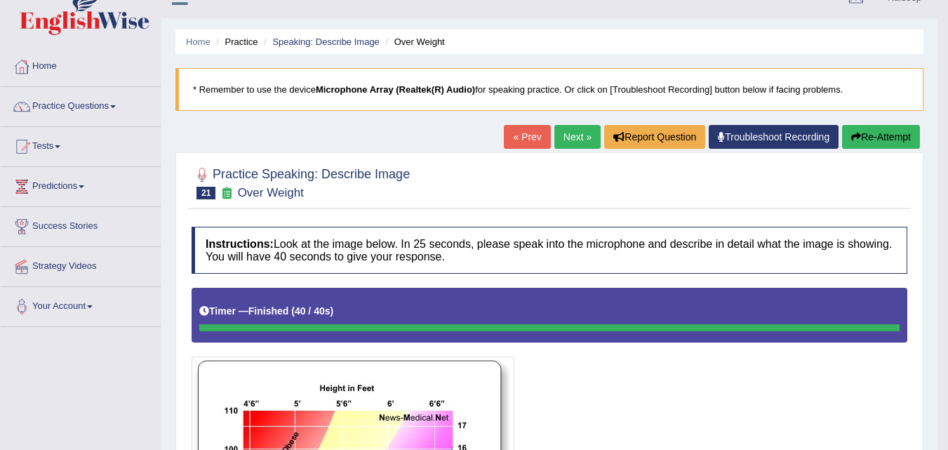
click at [878, 138] on button "Re-Attempt" at bounding box center [881, 137] width 78 height 24
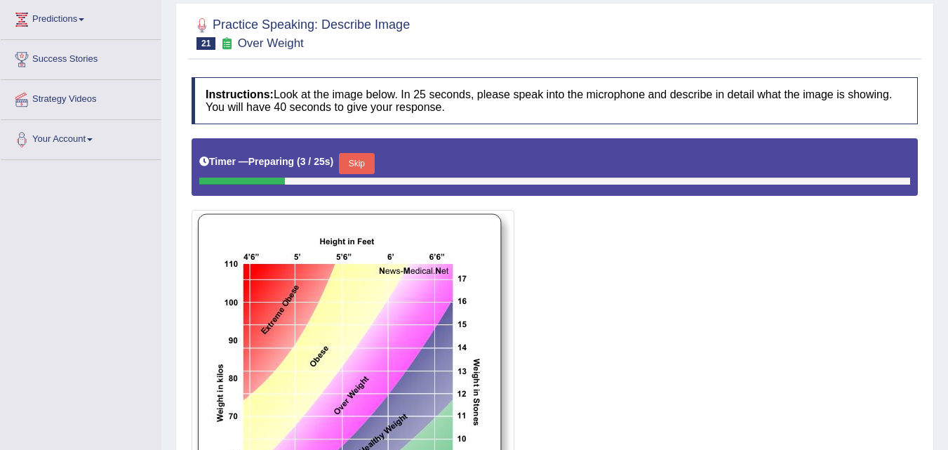
click at [364, 165] on button "Skip" at bounding box center [356, 163] width 35 height 21
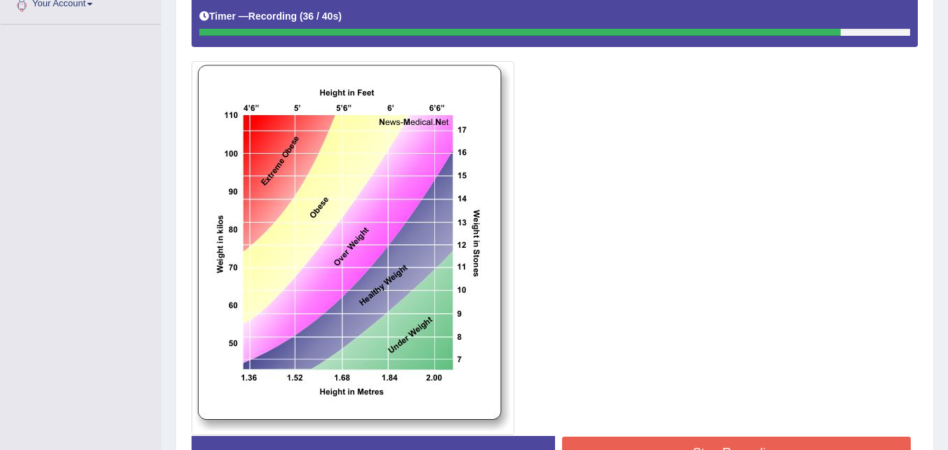
scroll to position [418, 0]
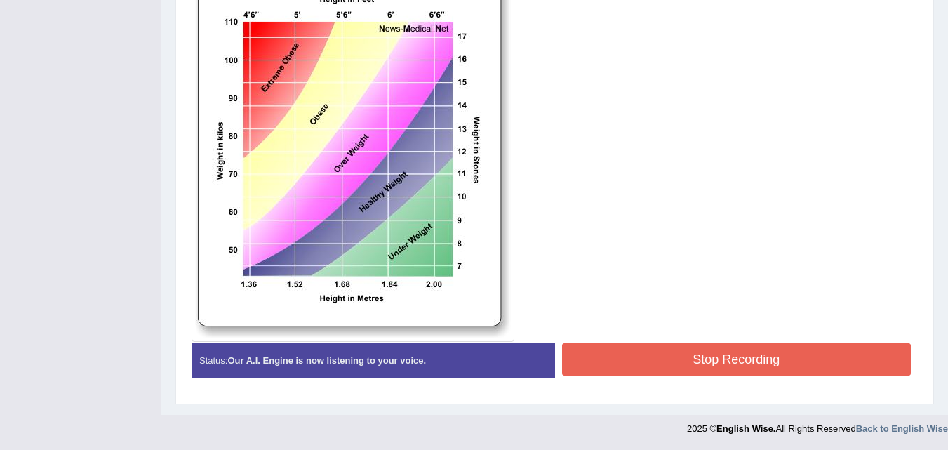
click at [711, 361] on button "Stop Recording" at bounding box center [737, 359] width 350 height 32
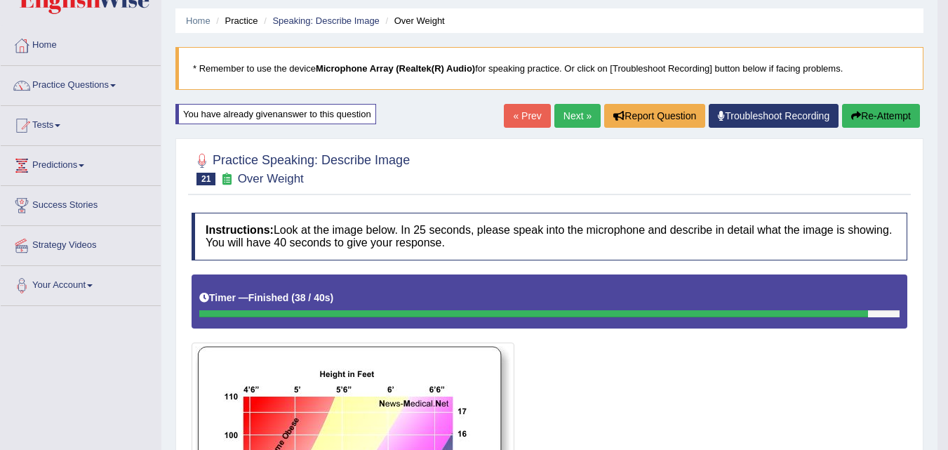
scroll to position [0, 0]
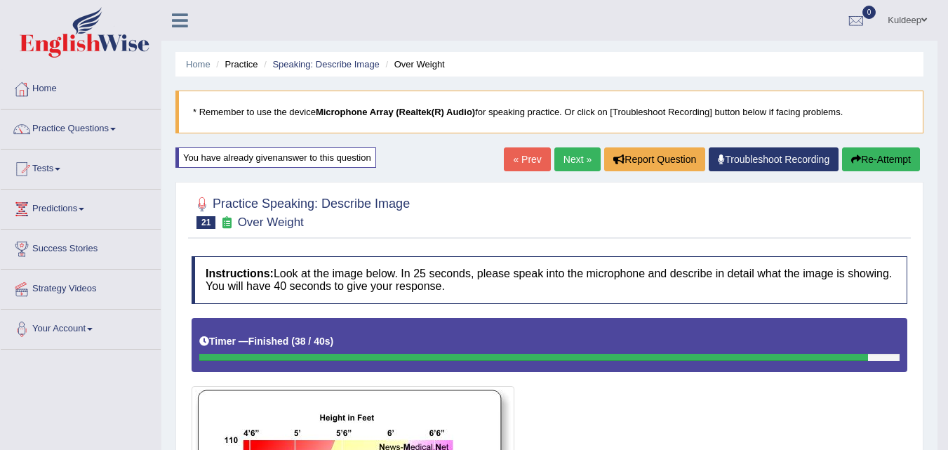
click at [569, 164] on link "Next »" at bounding box center [578, 159] width 46 height 24
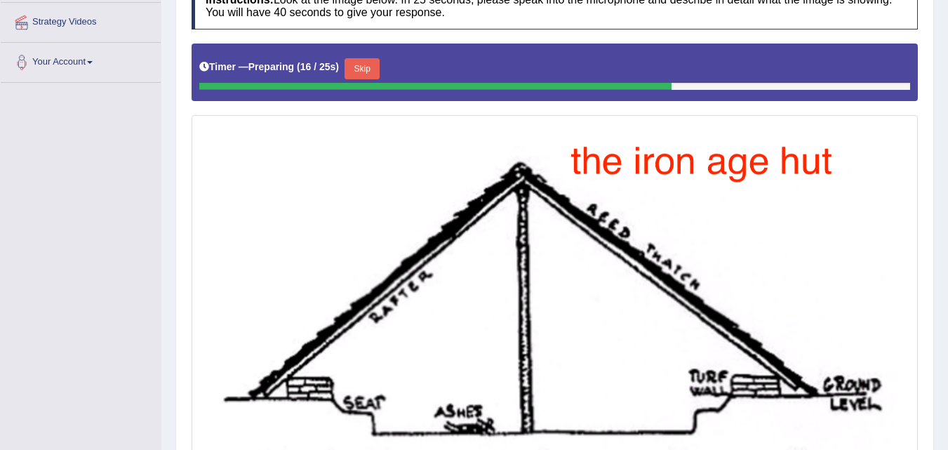
scroll to position [266, 0]
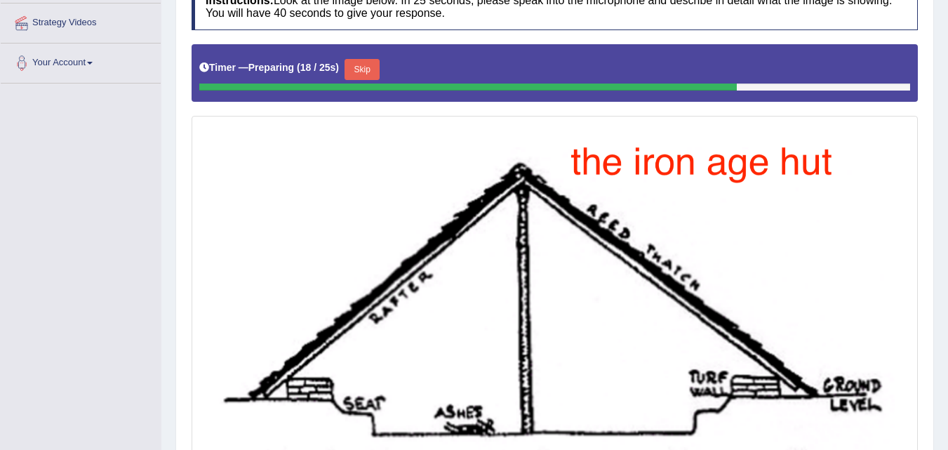
click at [369, 69] on button "Skip" at bounding box center [362, 69] width 35 height 21
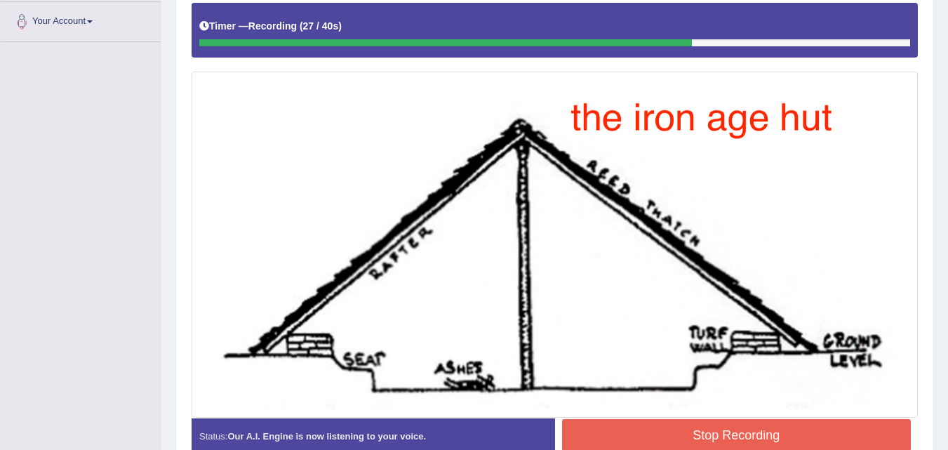
scroll to position [383, 0]
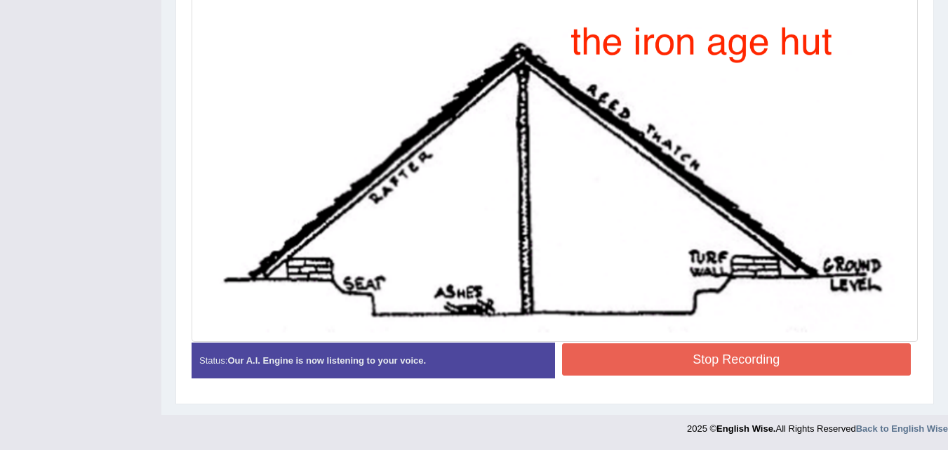
click at [692, 366] on button "Stop Recording" at bounding box center [737, 359] width 350 height 32
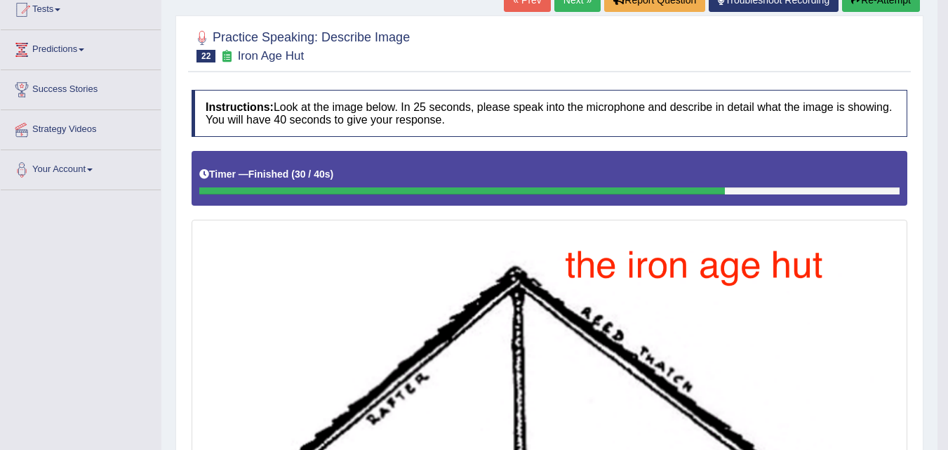
scroll to position [0, 0]
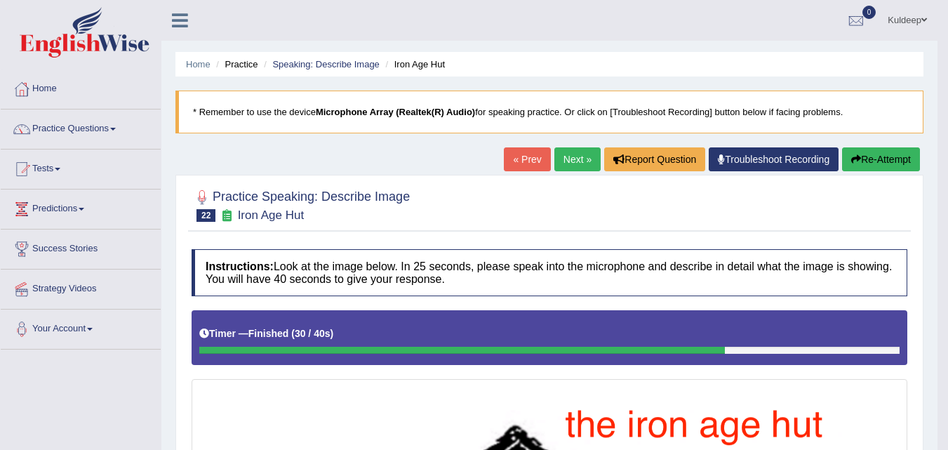
click at [571, 160] on link "Next »" at bounding box center [578, 159] width 46 height 24
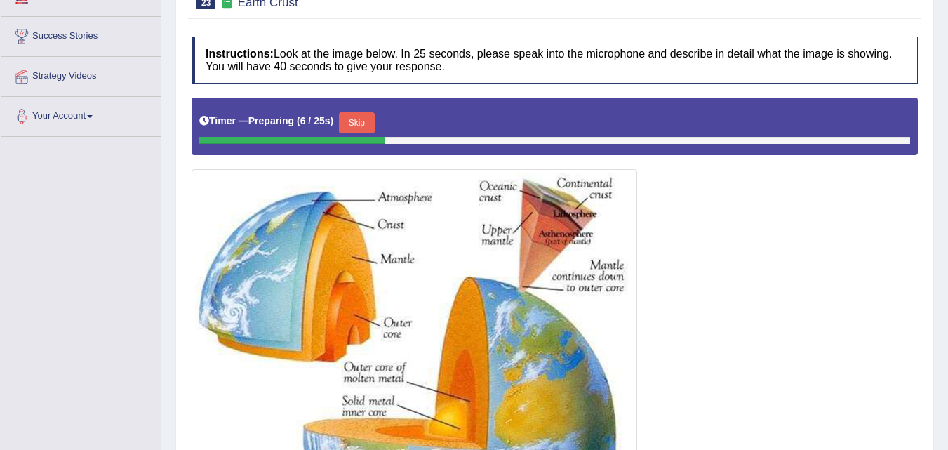
scroll to position [211, 0]
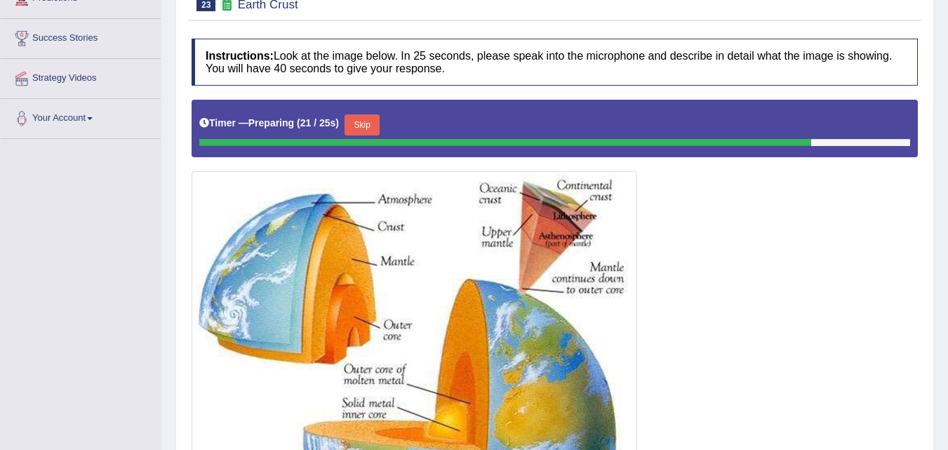
click at [366, 120] on button "Skip" at bounding box center [362, 124] width 35 height 21
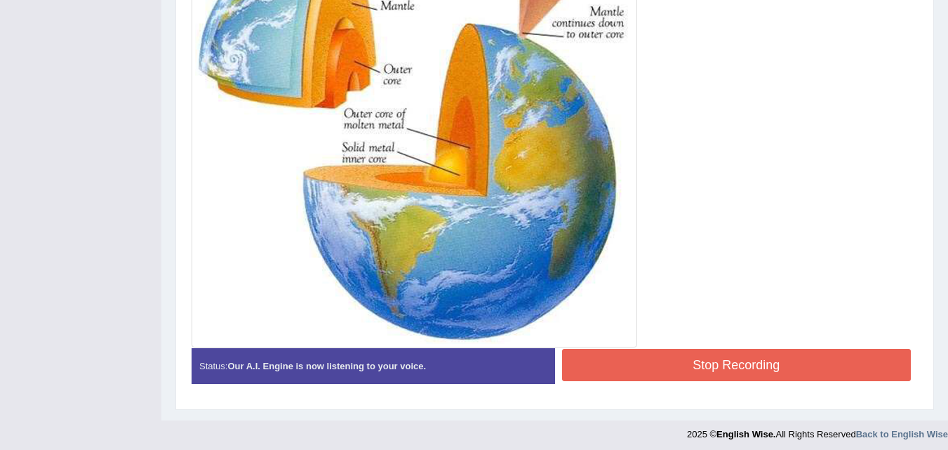
scroll to position [469, 0]
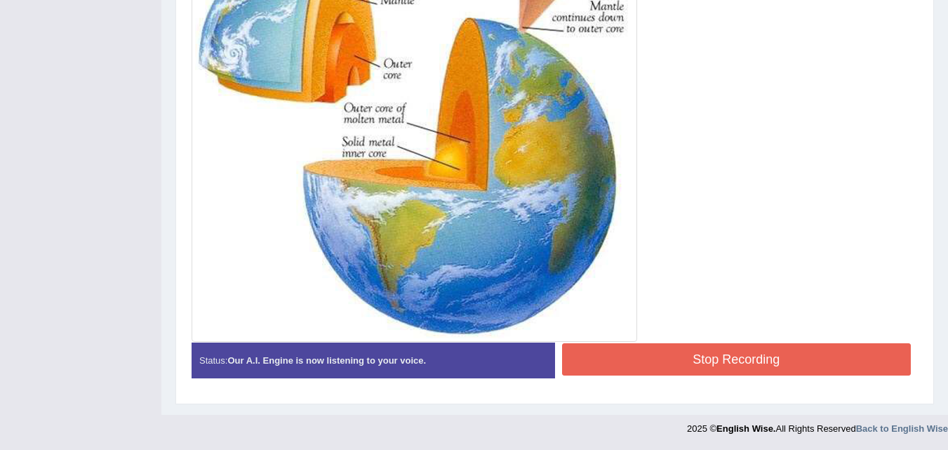
click at [680, 363] on button "Stop Recording" at bounding box center [737, 359] width 350 height 32
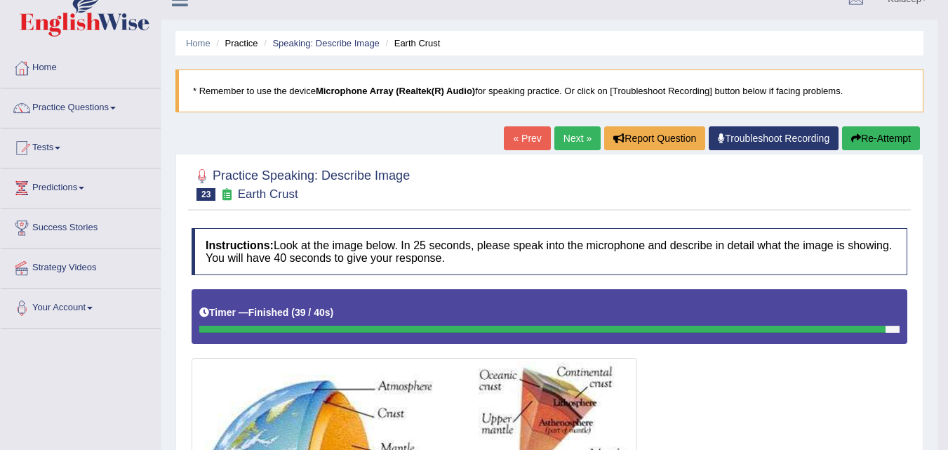
scroll to position [0, 0]
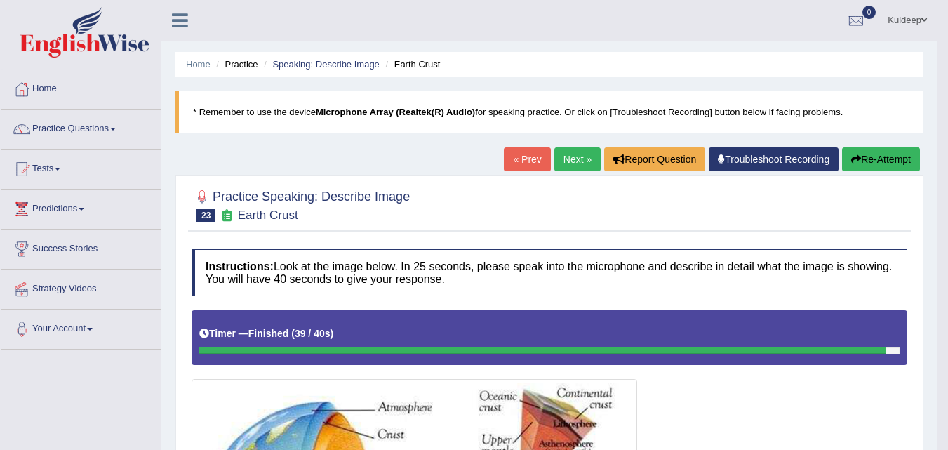
click at [569, 160] on link "Next »" at bounding box center [578, 159] width 46 height 24
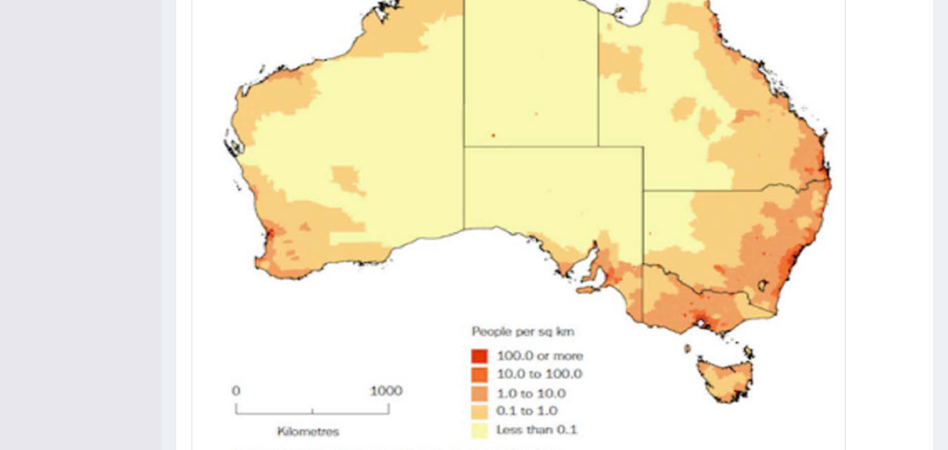
scroll to position [641, 0]
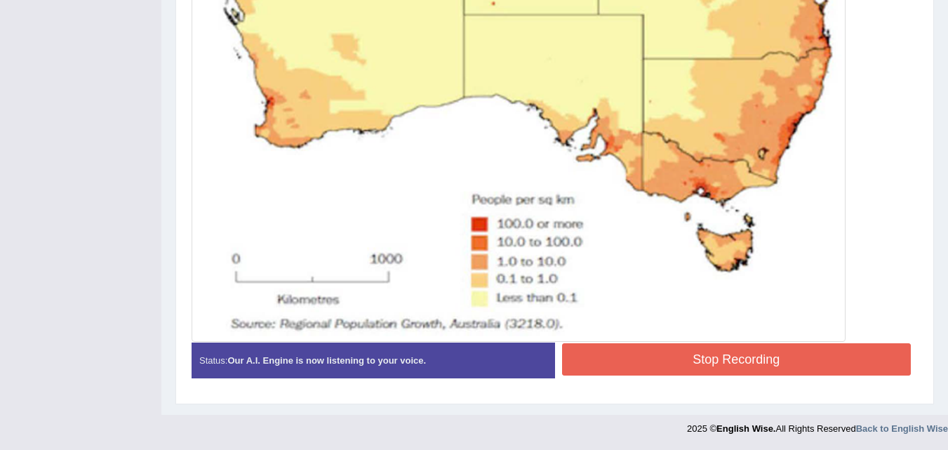
click at [737, 362] on button "Stop Recording" at bounding box center [737, 359] width 350 height 32
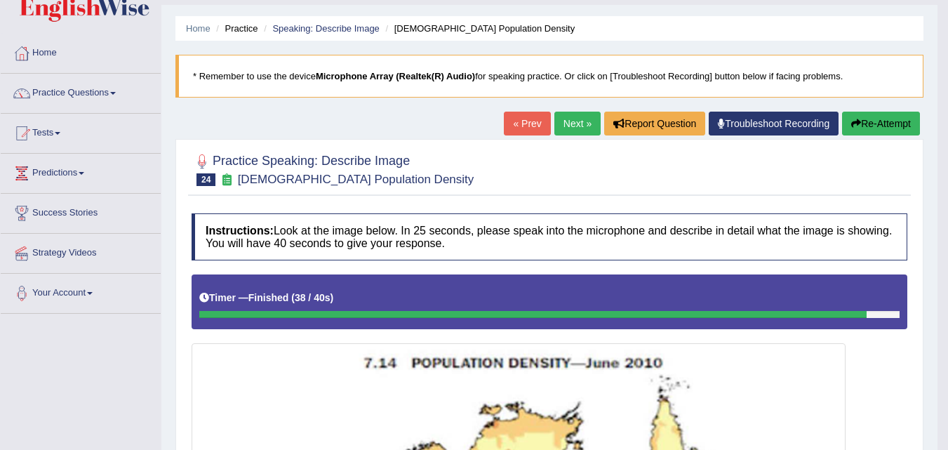
scroll to position [0, 0]
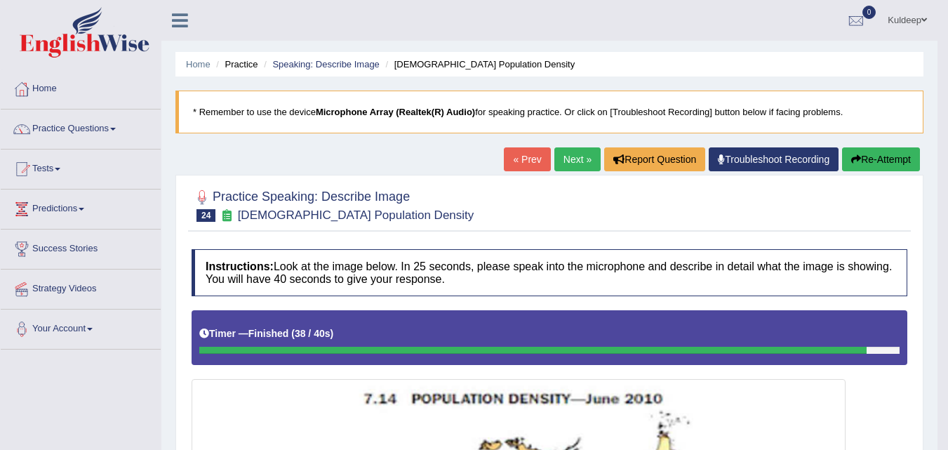
click at [567, 159] on link "Next »" at bounding box center [578, 159] width 46 height 24
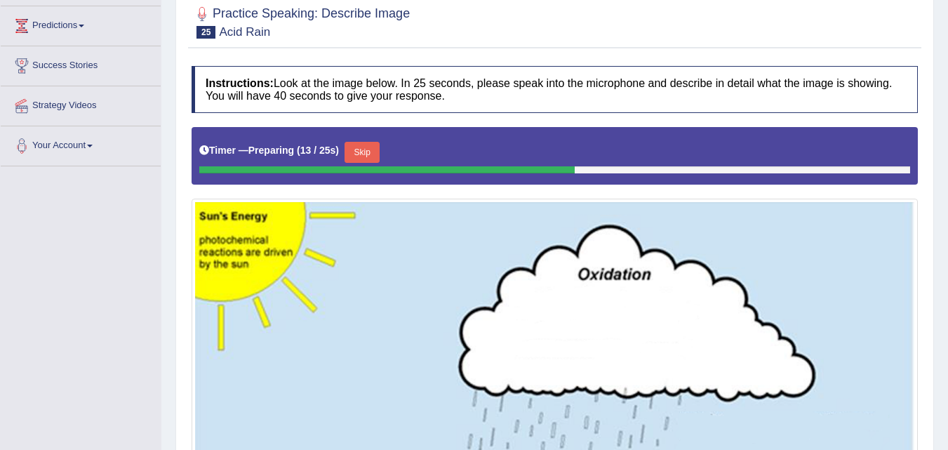
scroll to position [181, 0]
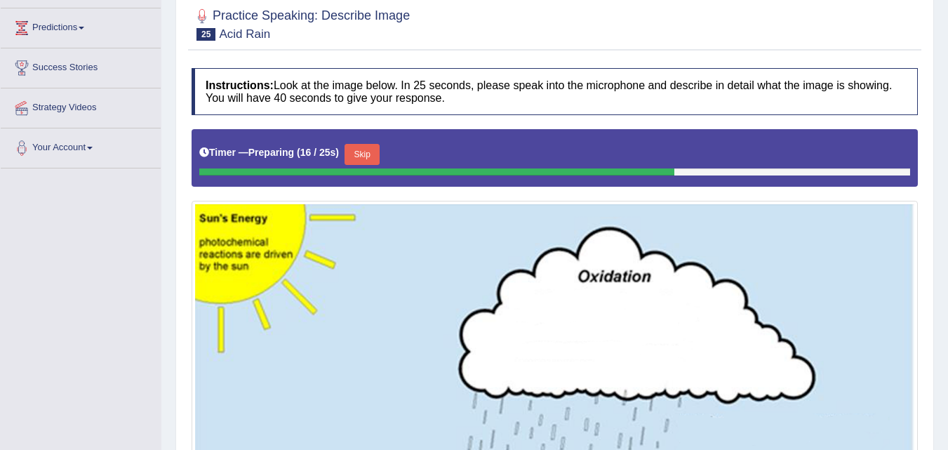
click at [359, 142] on div "Timer — Preparing ( 16 / 25s ) Skip" at bounding box center [554, 154] width 711 height 28
click at [367, 154] on button "Skip" at bounding box center [362, 154] width 35 height 21
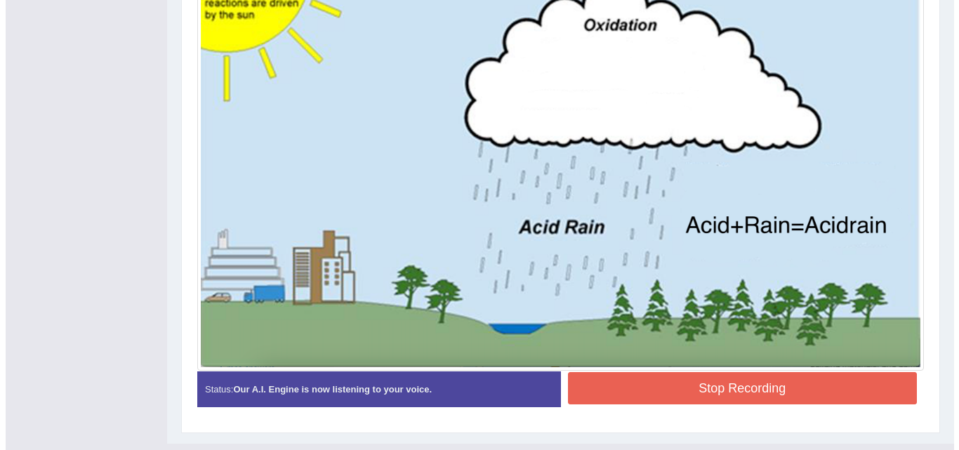
scroll to position [458, 0]
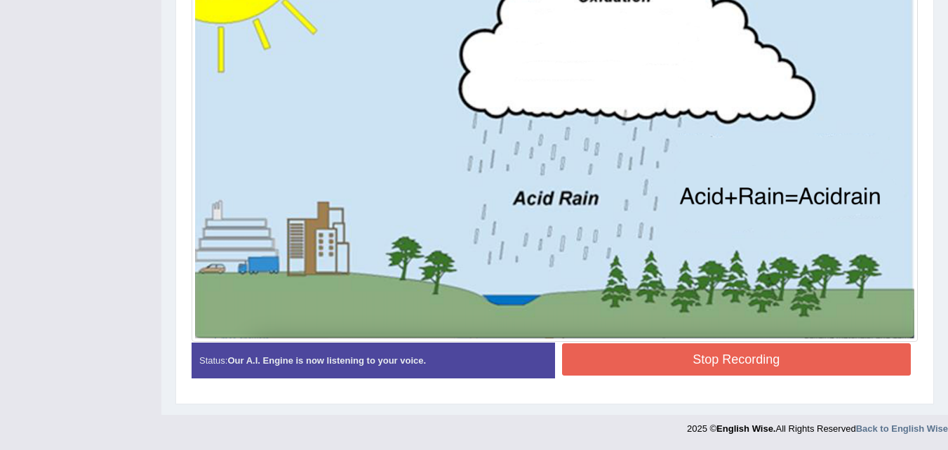
click at [647, 365] on button "Stop Recording" at bounding box center [737, 359] width 350 height 32
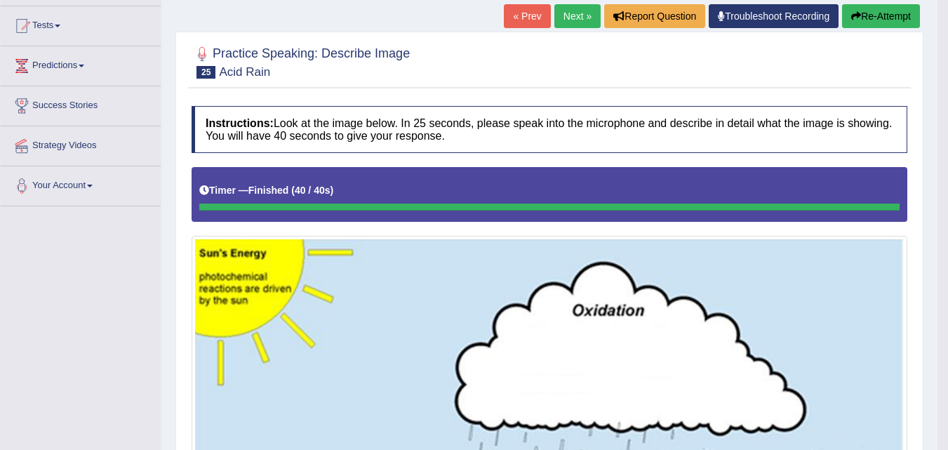
scroll to position [0, 0]
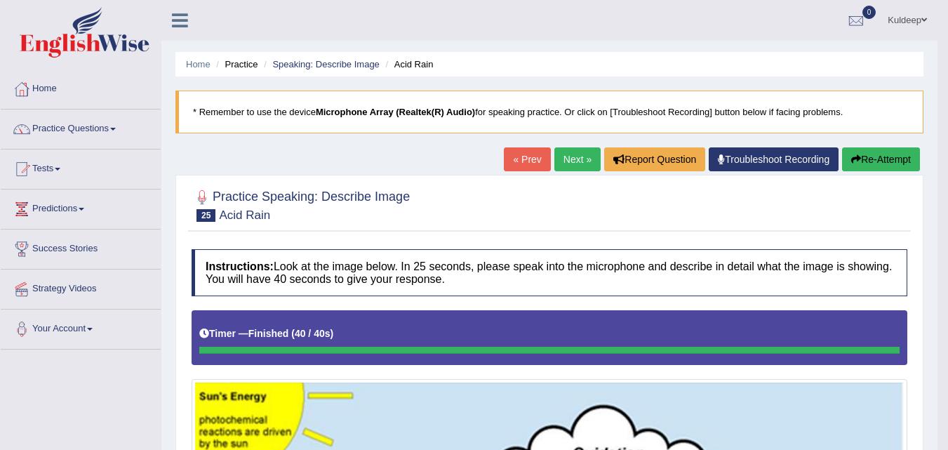
click at [570, 159] on link "Next »" at bounding box center [578, 159] width 46 height 24
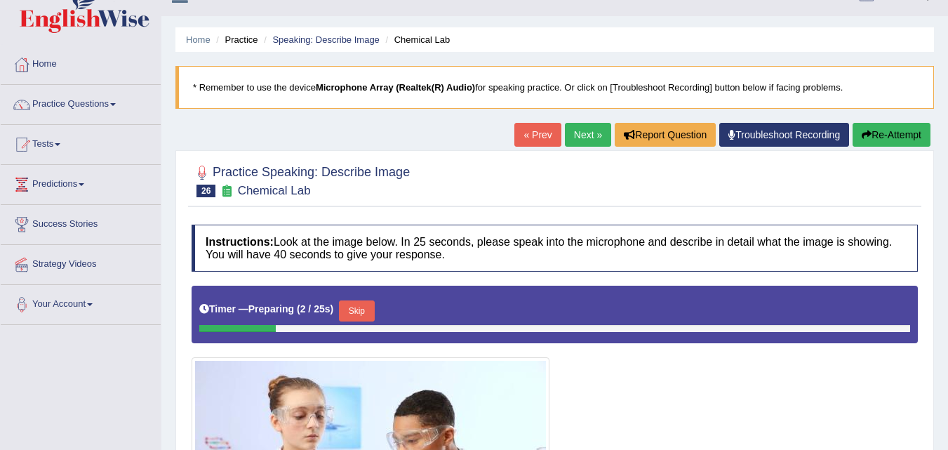
scroll to position [24, 0]
click at [573, 136] on link "Next »" at bounding box center [588, 136] width 46 height 24
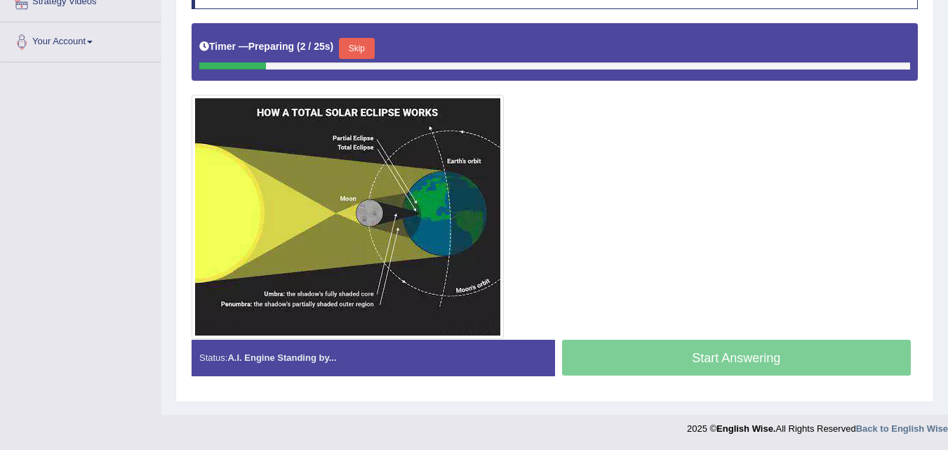
scroll to position [65, 0]
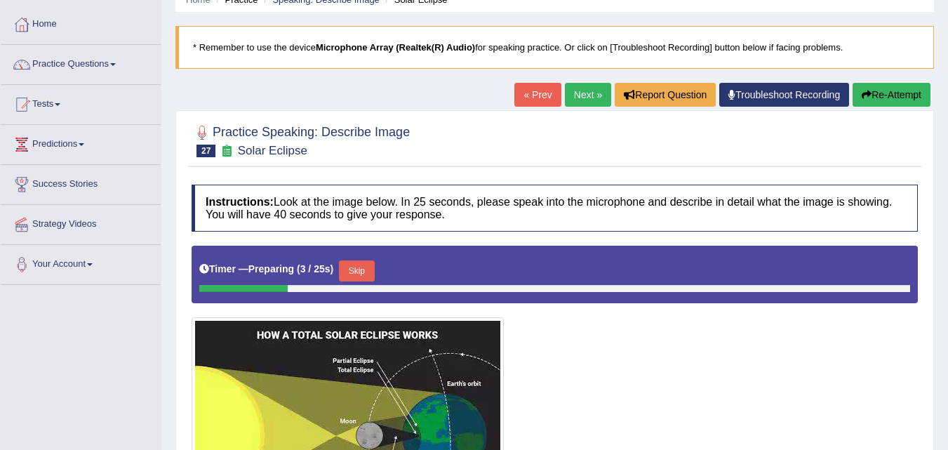
click at [571, 93] on link "Next »" at bounding box center [588, 95] width 46 height 24
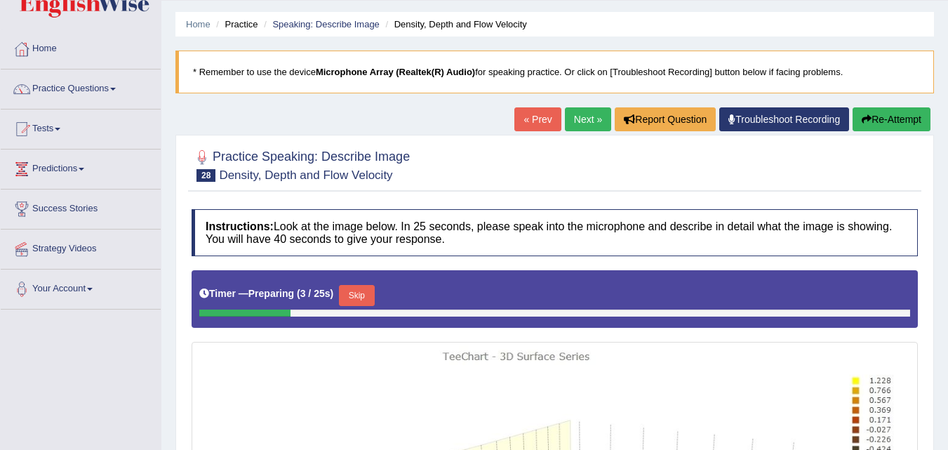
scroll to position [38, 0]
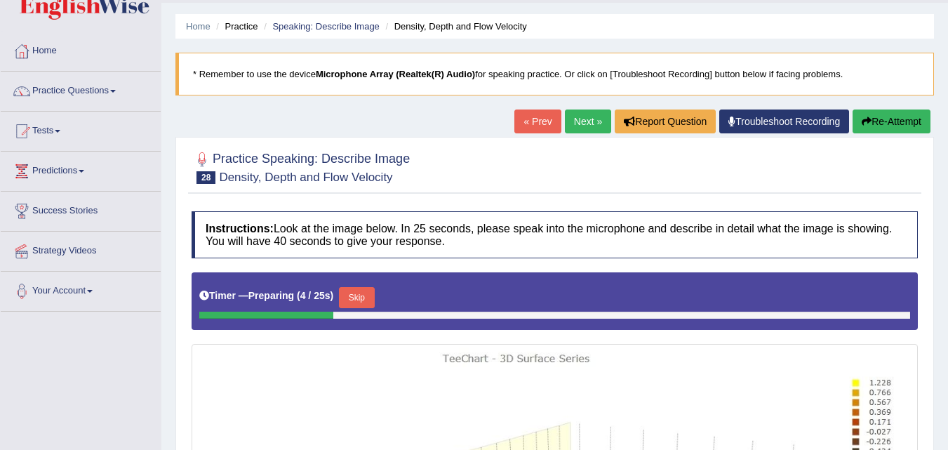
click at [574, 121] on link "Next »" at bounding box center [588, 122] width 46 height 24
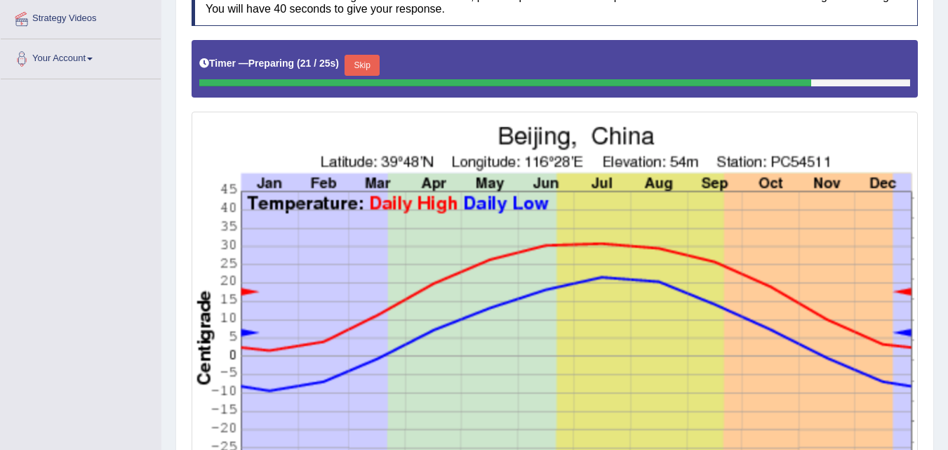
scroll to position [270, 0]
click at [378, 67] on button "Skip" at bounding box center [362, 65] width 35 height 21
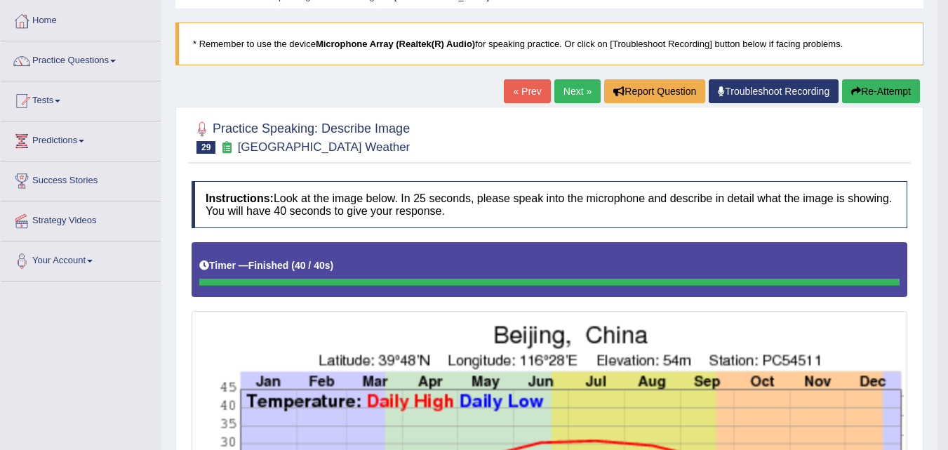
scroll to position [0, 0]
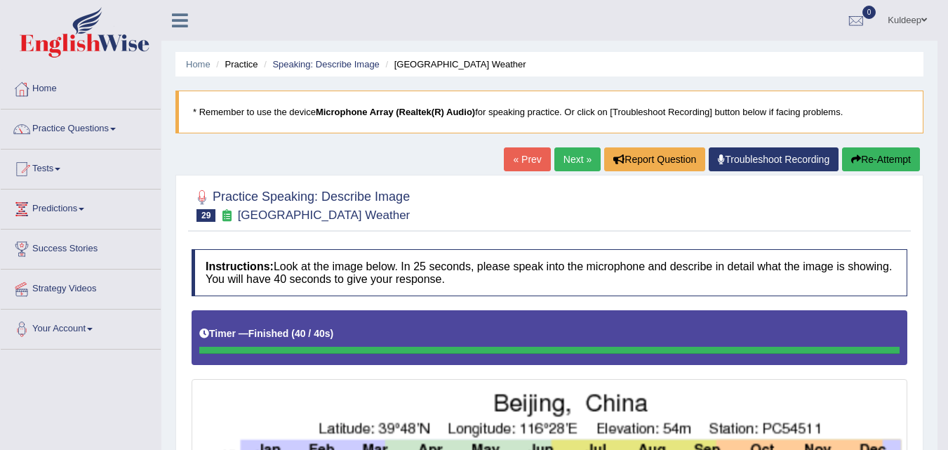
click at [881, 160] on button "Re-Attempt" at bounding box center [881, 159] width 78 height 24
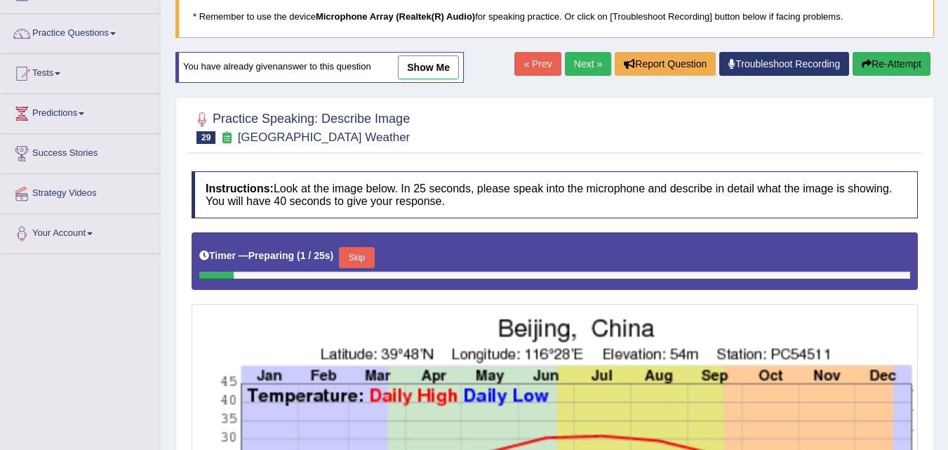
scroll to position [96, 0]
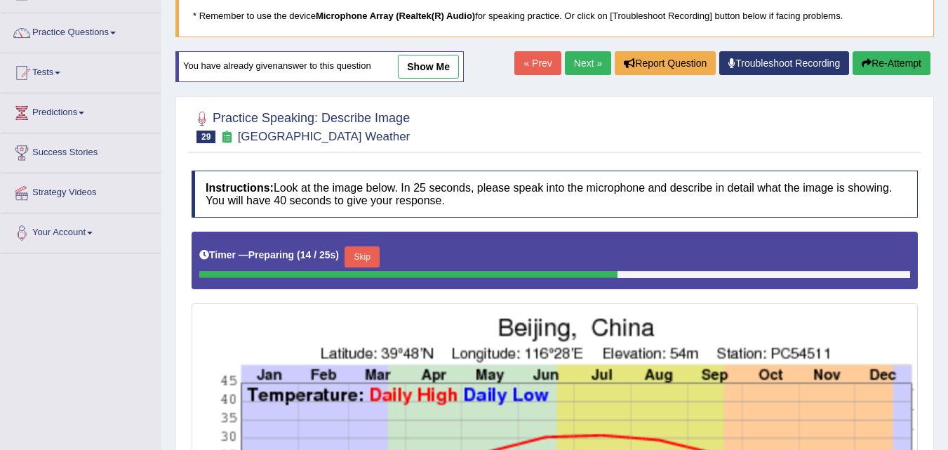
click at [349, 256] on div "Timer — Preparing ( 14 / 25s ) Skip" at bounding box center [554, 257] width 711 height 28
click at [359, 256] on button "Skip" at bounding box center [362, 256] width 35 height 21
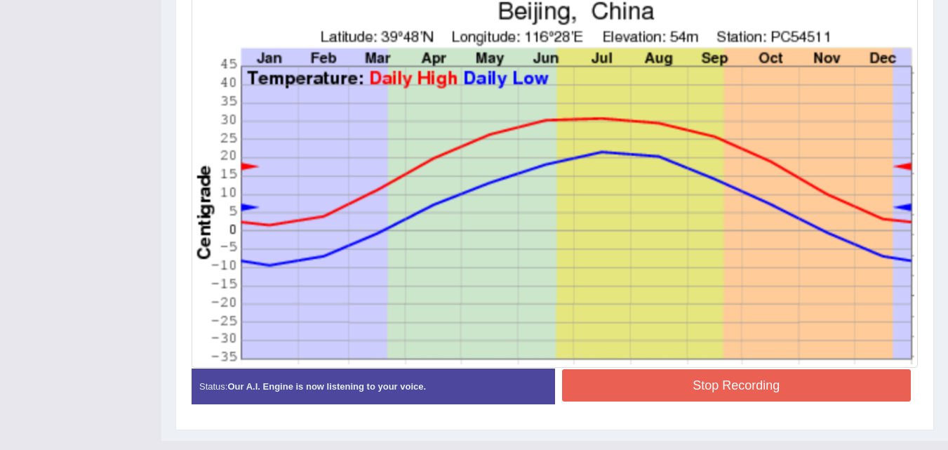
scroll to position [401, 0]
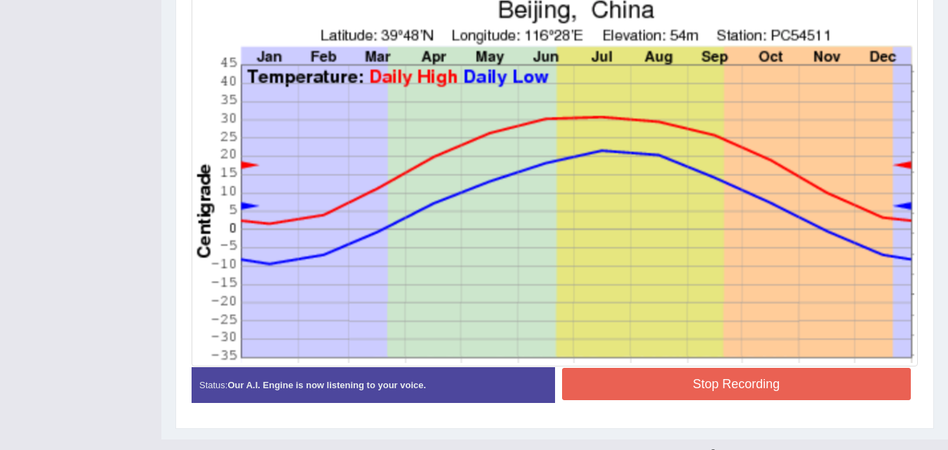
click at [720, 394] on button "Stop Recording" at bounding box center [737, 384] width 350 height 32
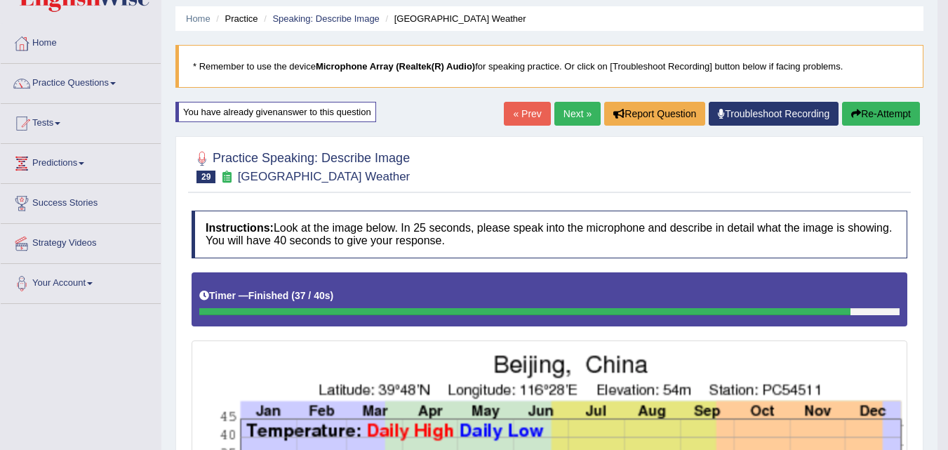
scroll to position [0, 0]
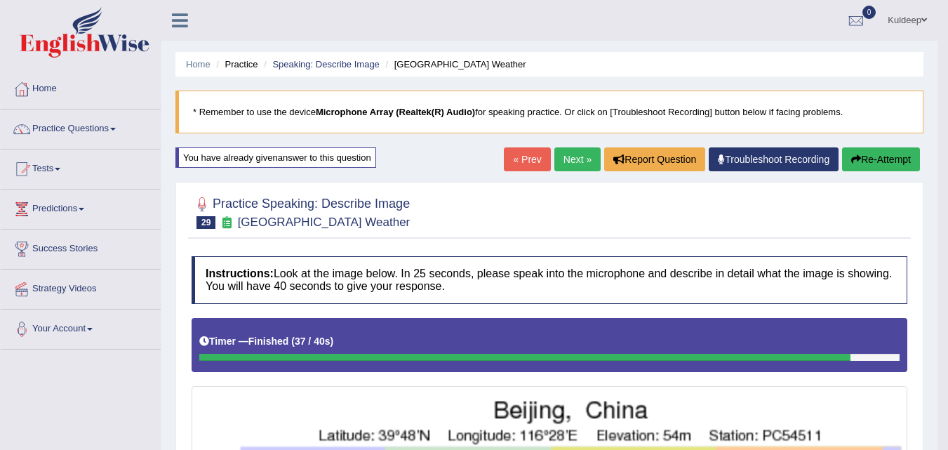
click at [573, 162] on link "Next »" at bounding box center [578, 159] width 46 height 24
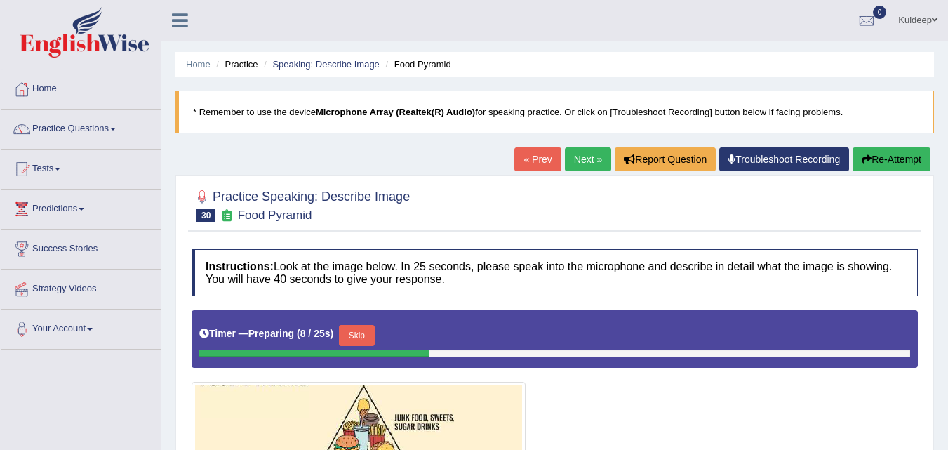
click at [118, 126] on link "Practice Questions" at bounding box center [81, 127] width 160 height 35
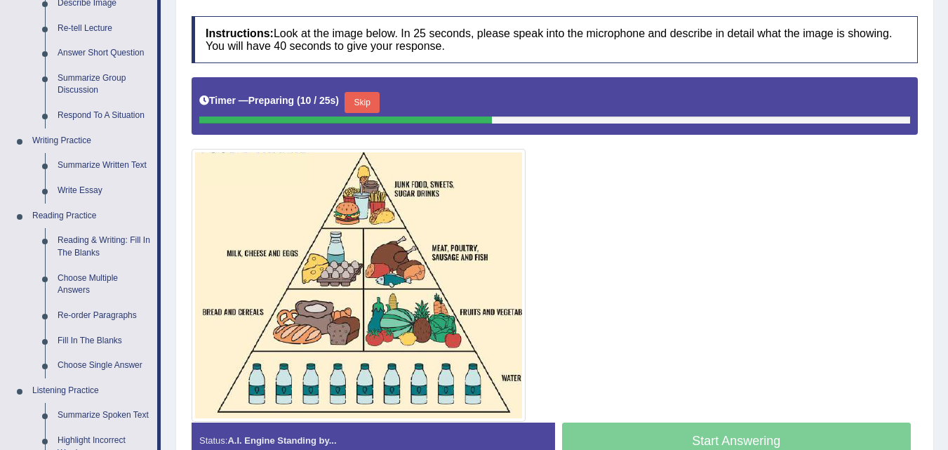
scroll to position [234, 0]
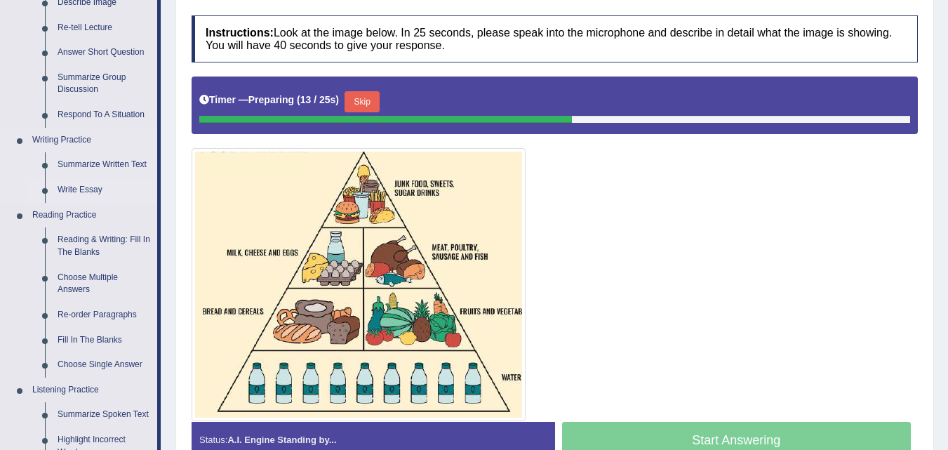
click at [101, 190] on link "Write Essay" at bounding box center [104, 190] width 106 height 25
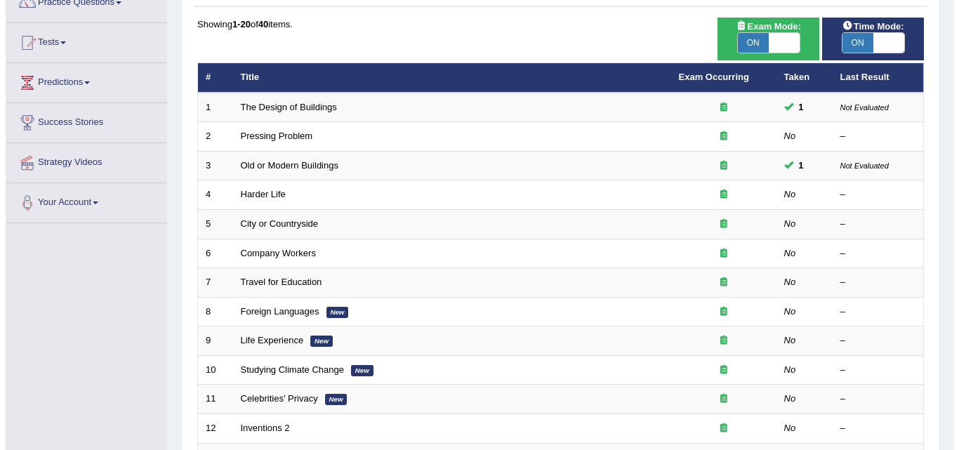
scroll to position [127, 0]
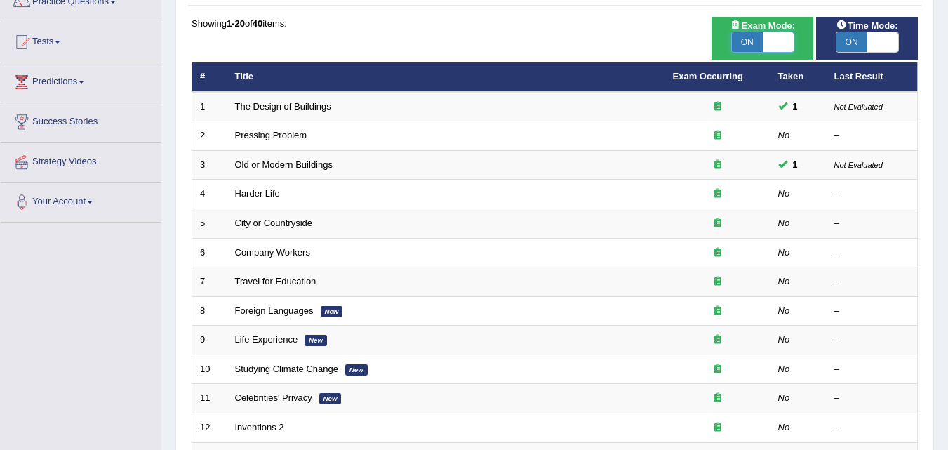
click at [780, 41] on span at bounding box center [778, 42] width 31 height 20
checkbox input "false"
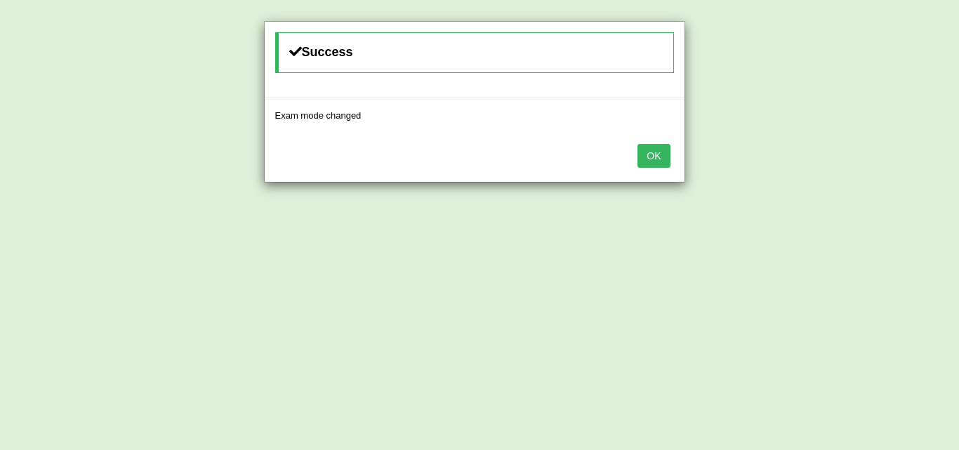
click at [659, 160] on button "OK" at bounding box center [653, 156] width 32 height 24
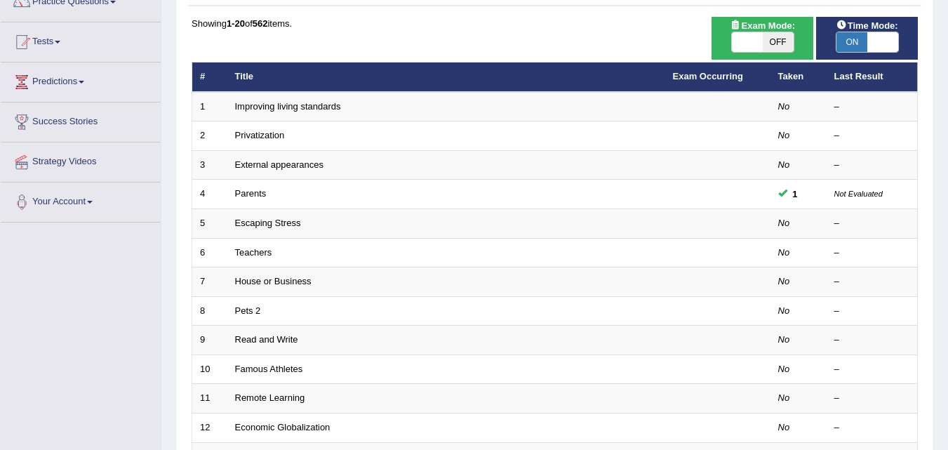
click at [887, 46] on span at bounding box center [883, 42] width 31 height 20
checkbox input "false"
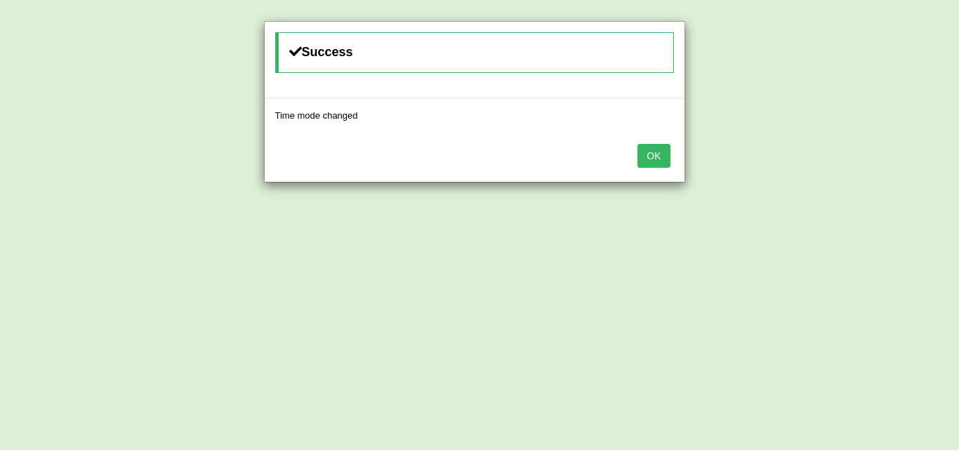
click at [649, 156] on button "OK" at bounding box center [653, 156] width 32 height 24
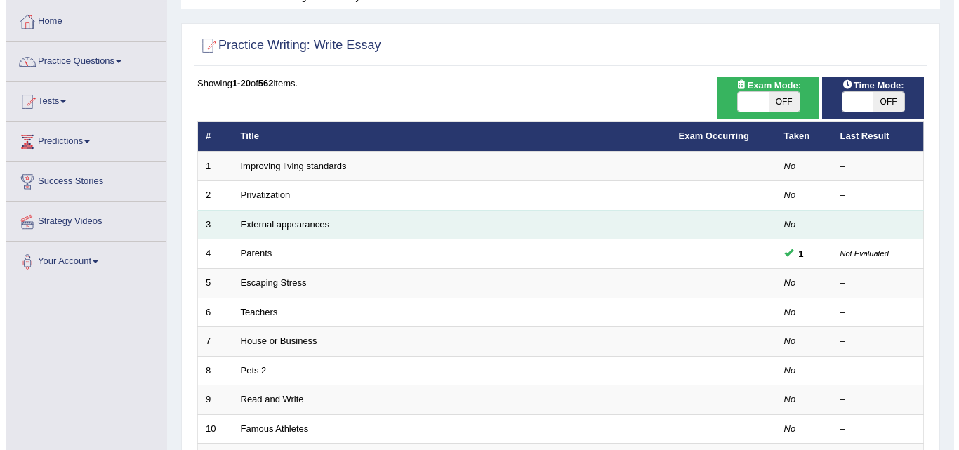
scroll to position [66, 0]
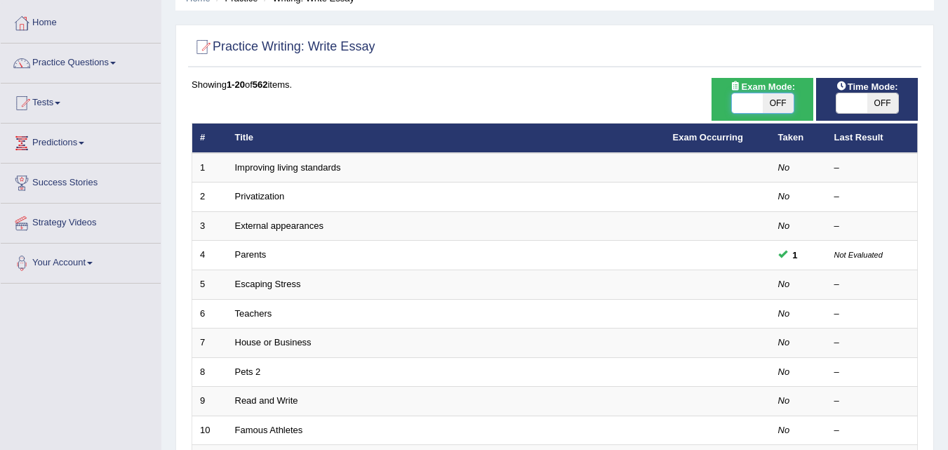
click at [738, 104] on span at bounding box center [747, 103] width 31 height 20
checkbox input "true"
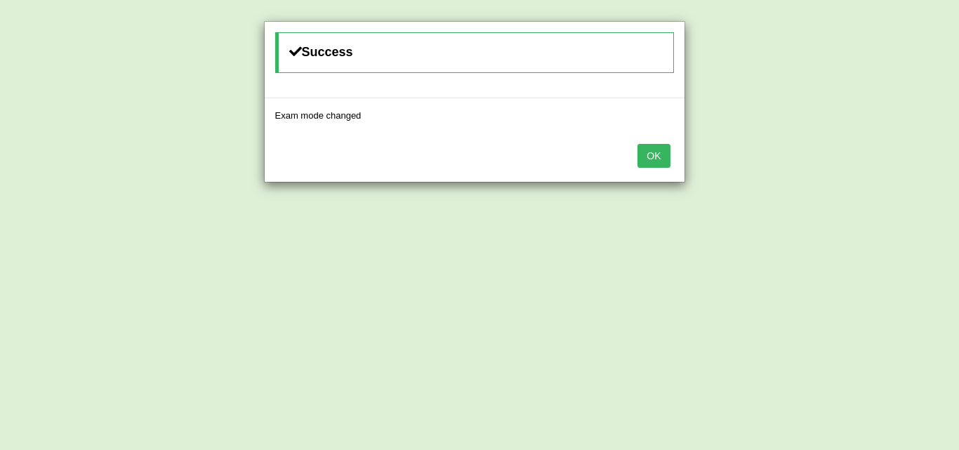
click at [656, 154] on button "OK" at bounding box center [653, 156] width 32 height 24
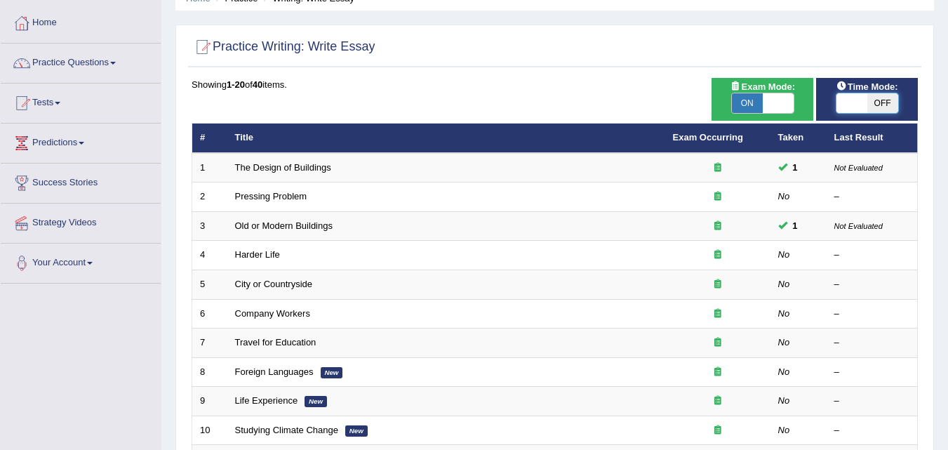
click at [841, 110] on span at bounding box center [852, 103] width 31 height 20
checkbox input "true"
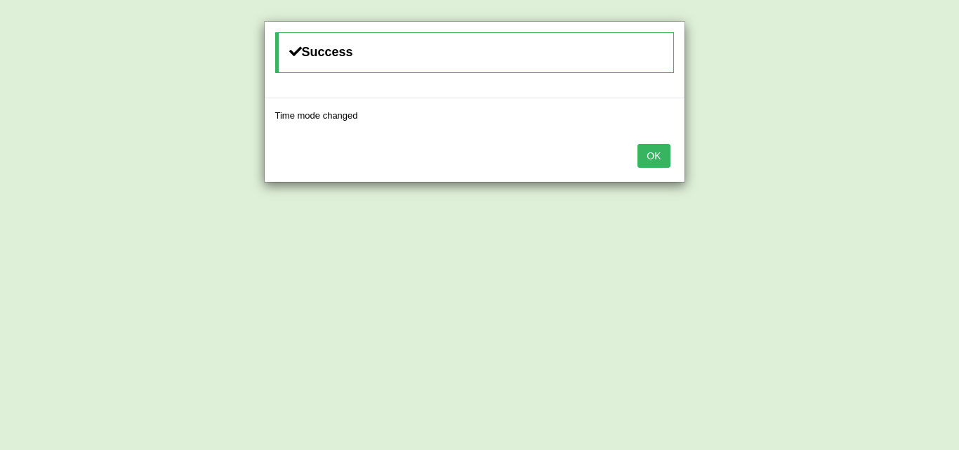
click at [662, 152] on button "OK" at bounding box center [653, 156] width 32 height 24
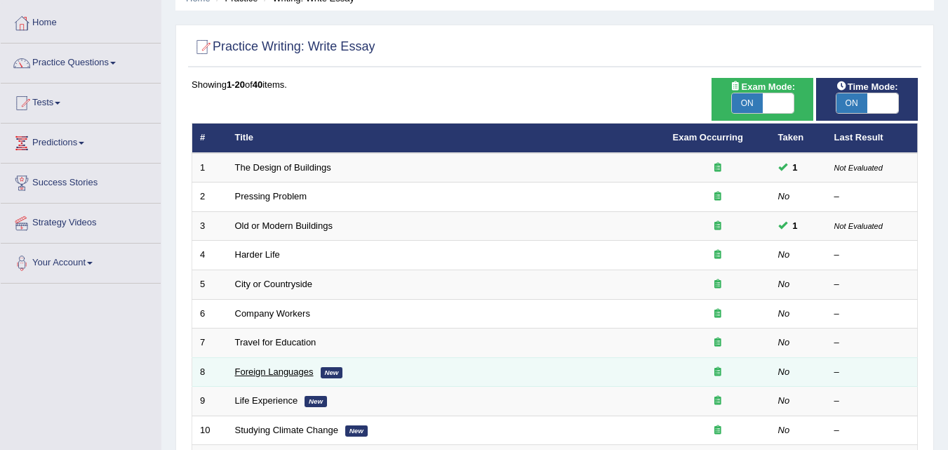
click at [277, 376] on link "Foreign Languages" at bounding box center [274, 371] width 79 height 11
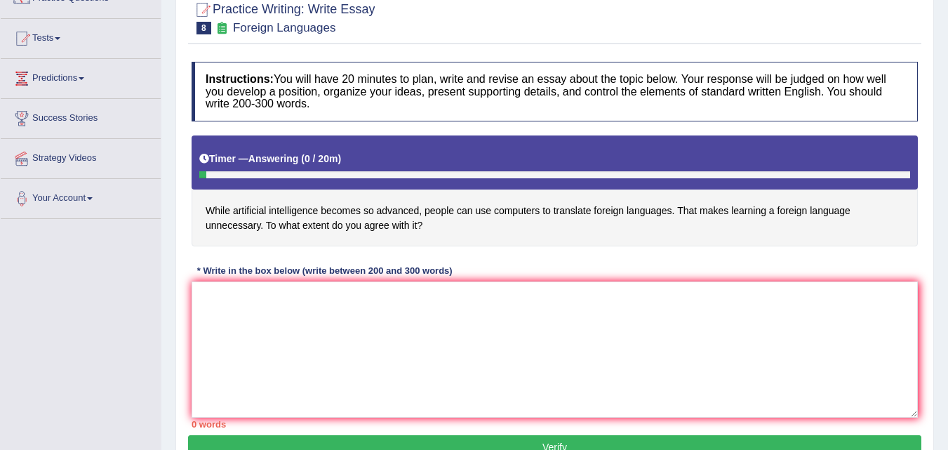
scroll to position [131, 0]
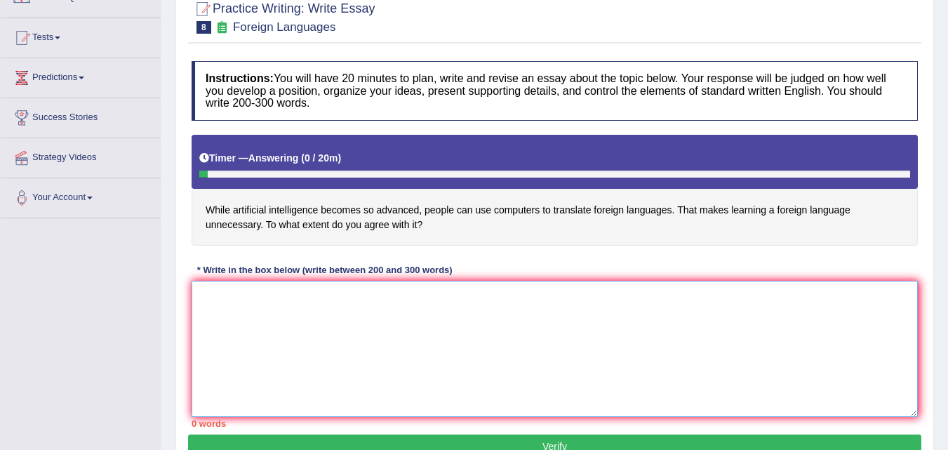
click at [211, 296] on textarea at bounding box center [555, 349] width 727 height 136
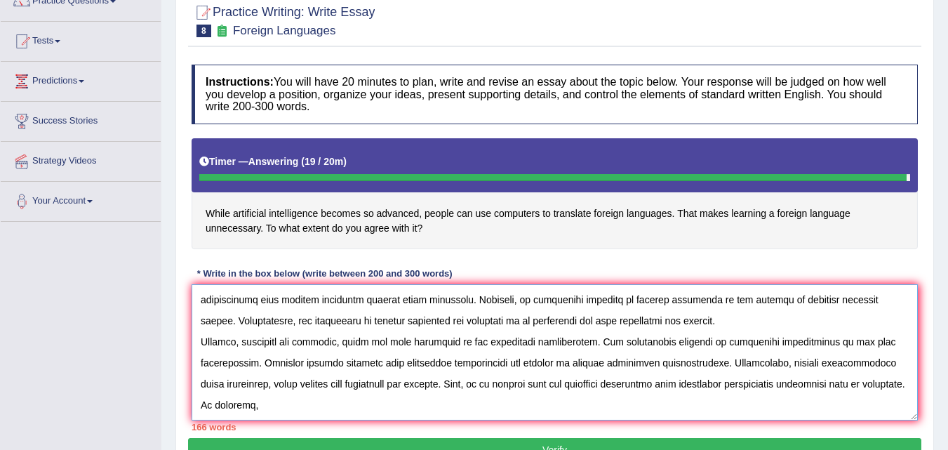
scroll to position [84, 0]
type textarea "The increasing influence of artificial intelligence on our lives has ignited nu…"
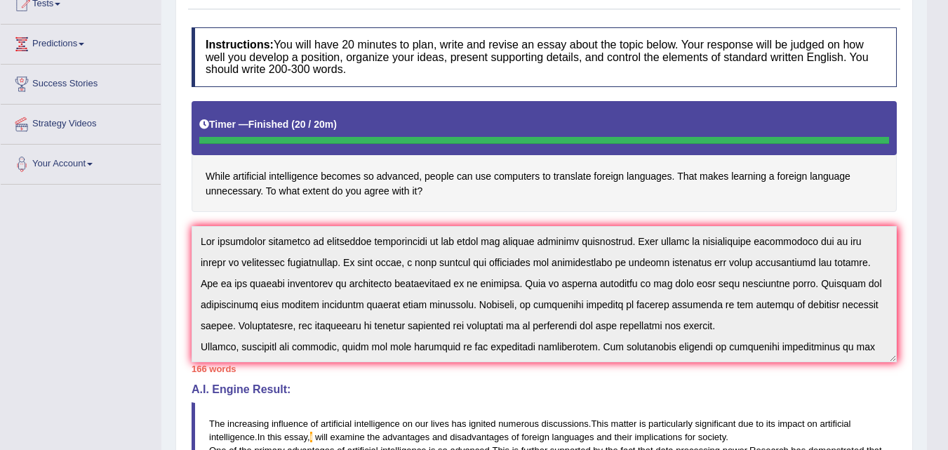
scroll to position [0, 0]
